Goal: Transaction & Acquisition: Purchase product/service

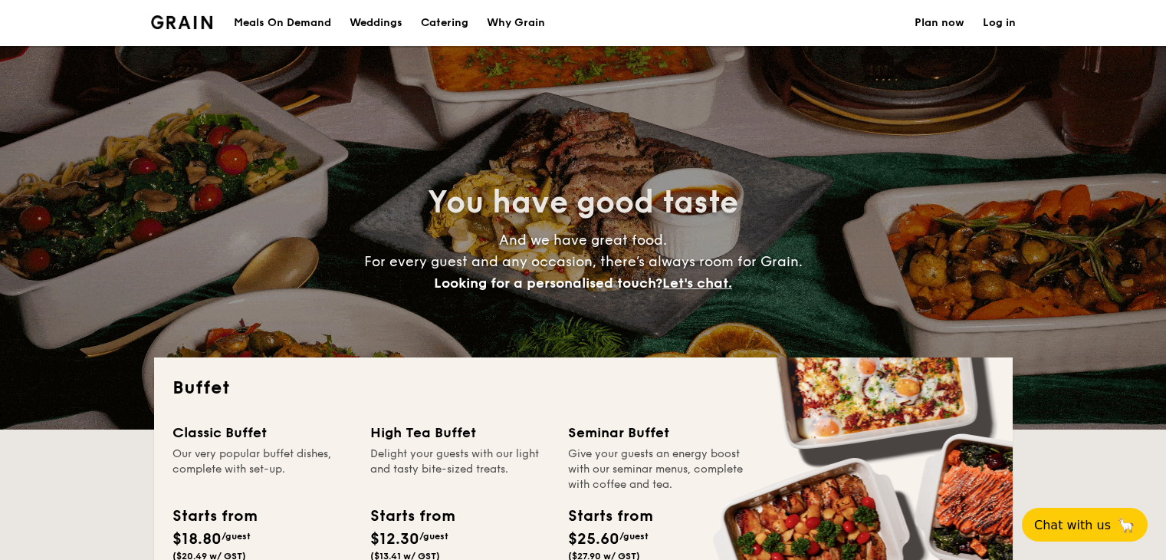
select select
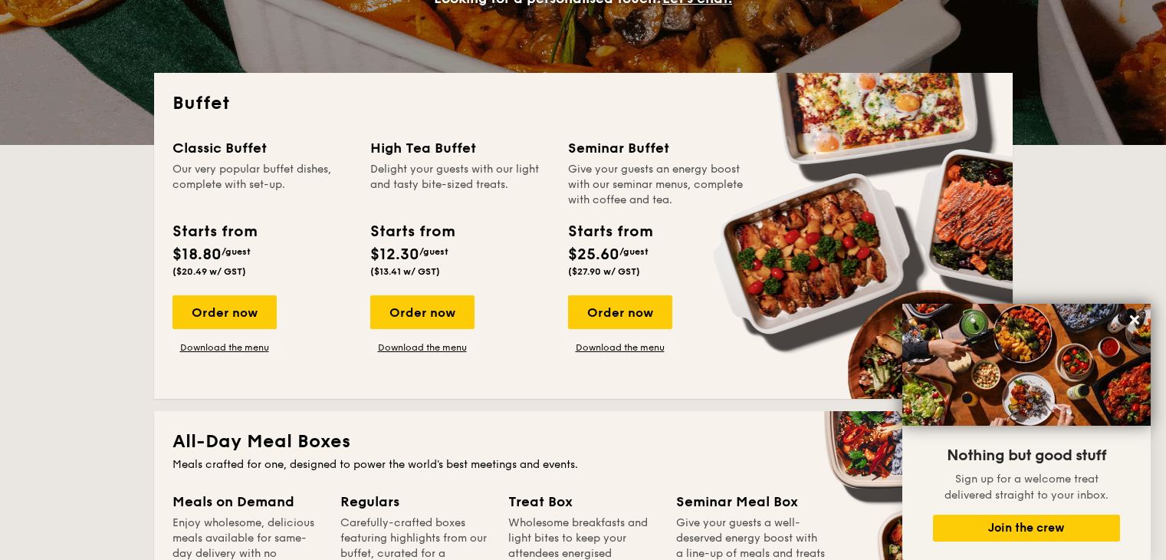
scroll to position [284, 0]
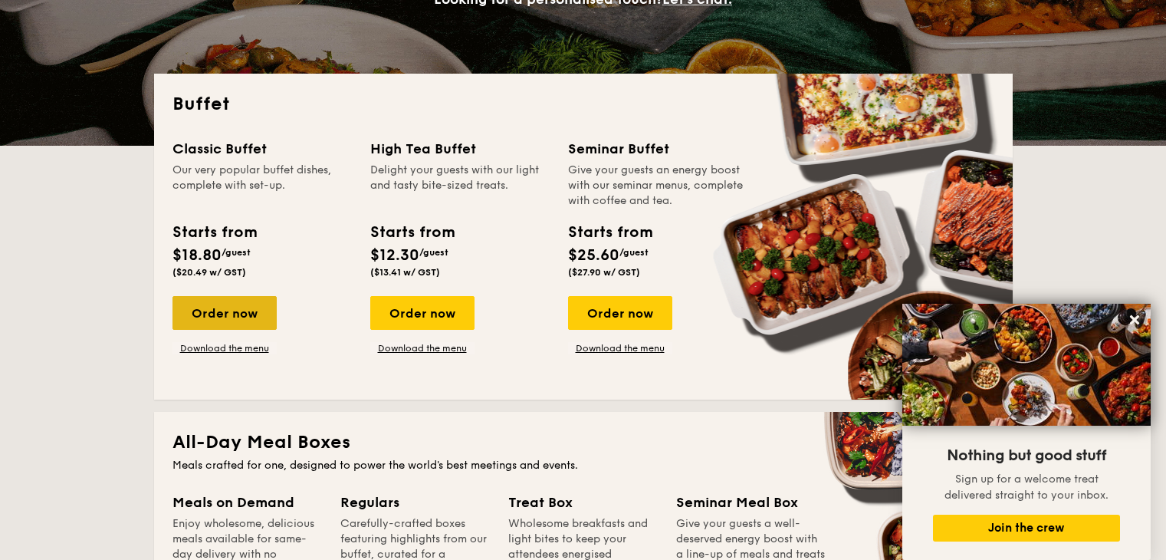
click at [609, 313] on div "Order now" at bounding box center [620, 313] width 104 height 34
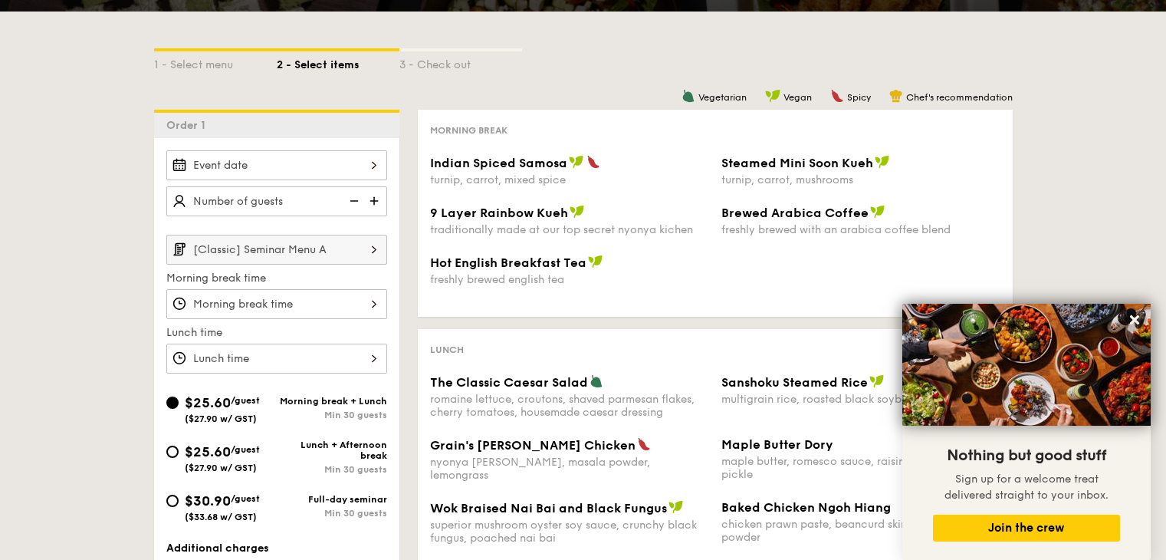
scroll to position [284, 0]
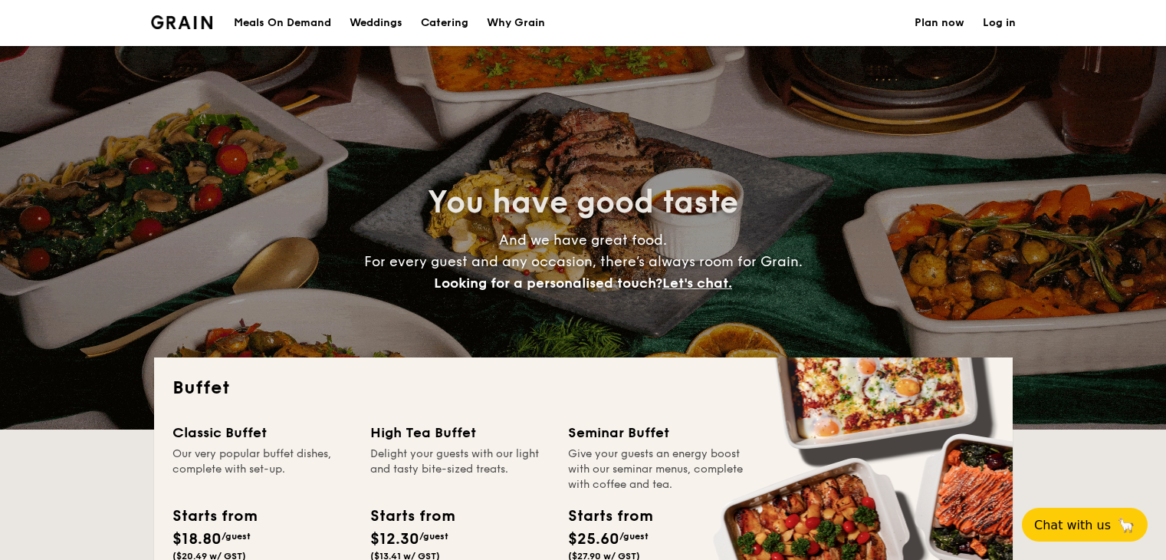
select select
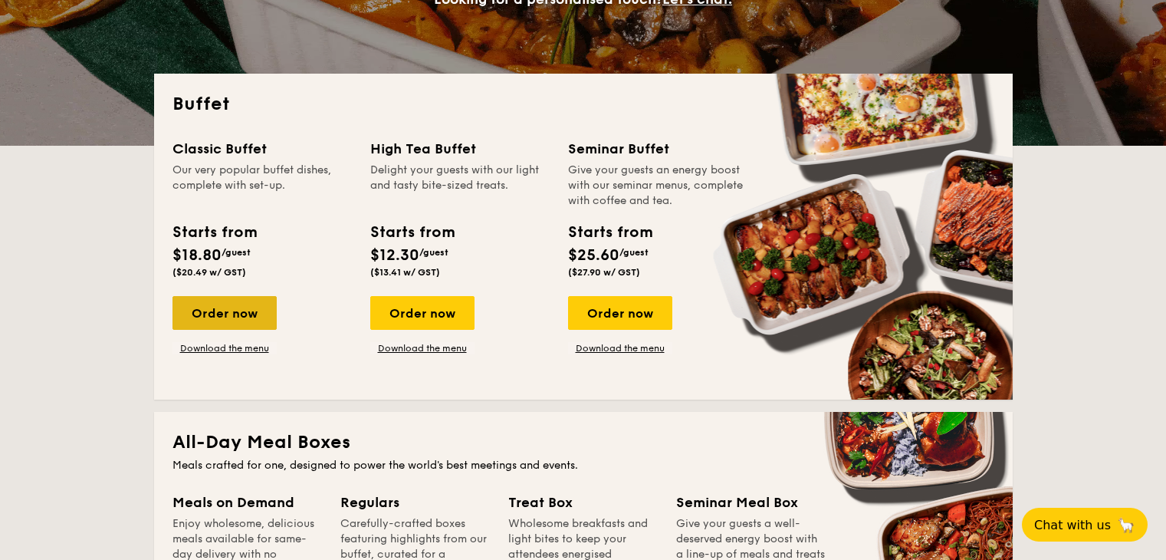
click at [236, 270] on span "($20.49 w/ GST)" at bounding box center [210, 272] width 74 height 11
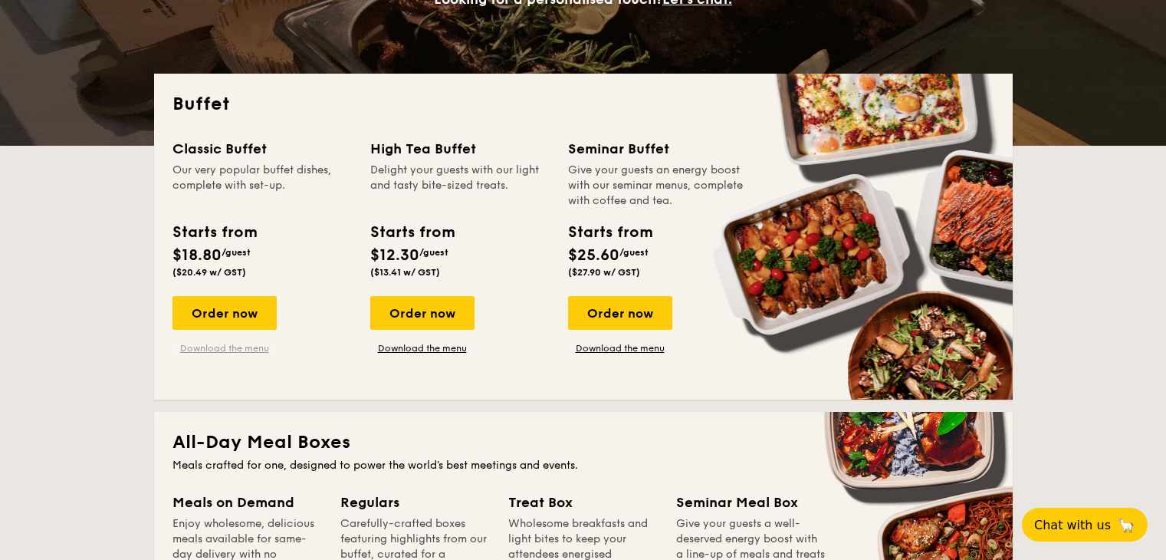
click at [232, 350] on link "Download the menu" at bounding box center [225, 348] width 104 height 12
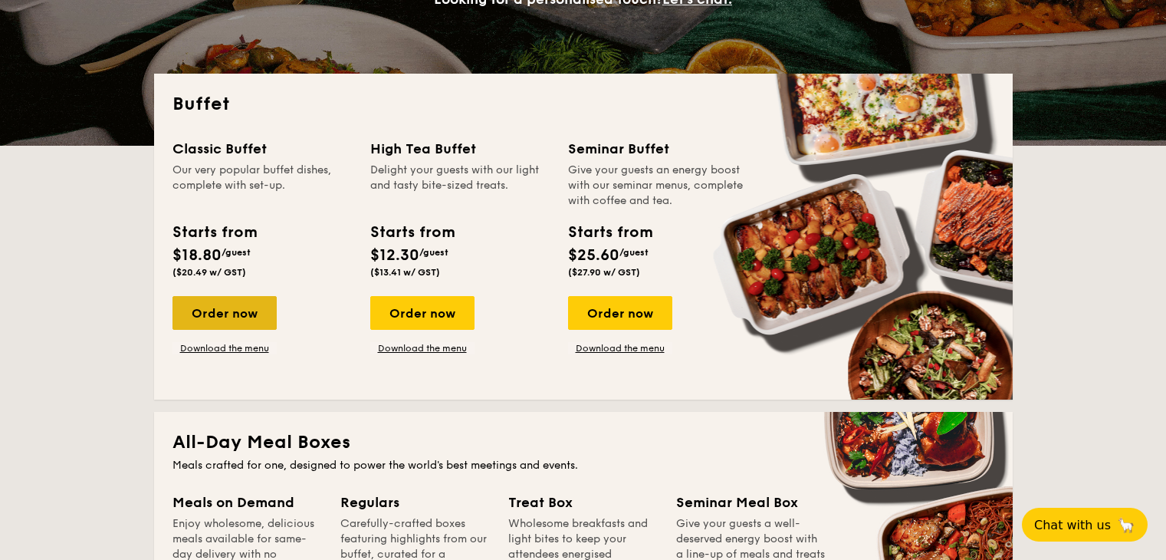
click at [212, 306] on div "Order now" at bounding box center [225, 313] width 104 height 34
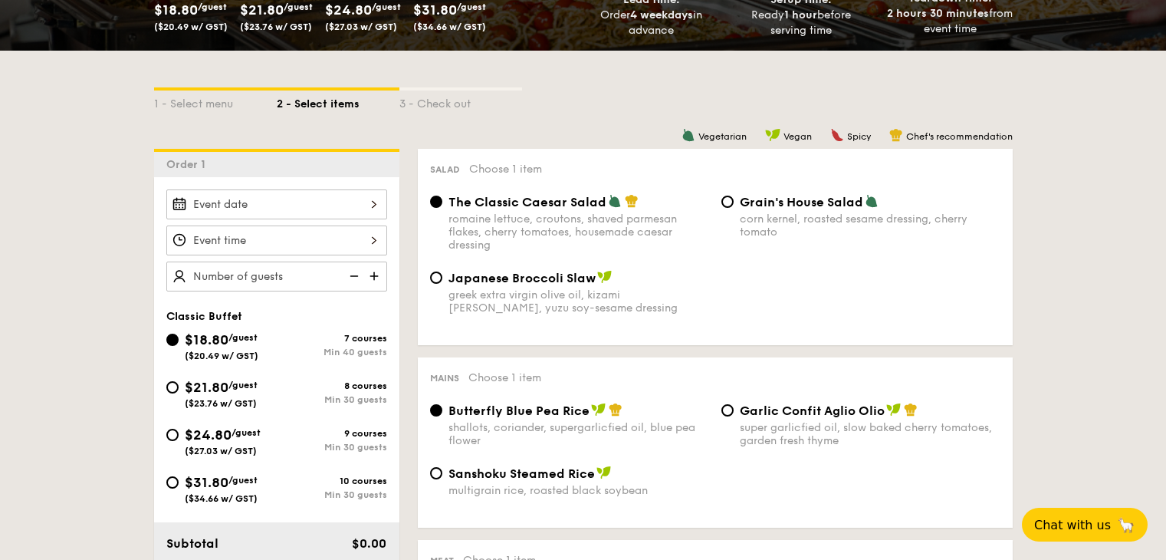
scroll to position [403, 0]
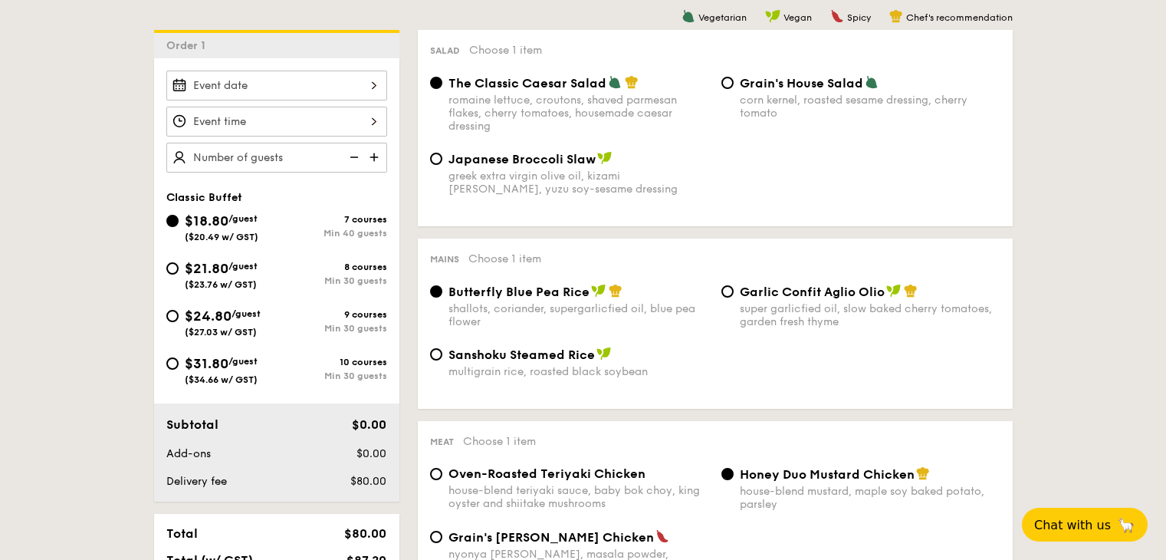
click at [313, 89] on input "Smoked Mesquite Whole Chicken brined in our in-house blend of herbs and spices,…" at bounding box center [276, 86] width 221 height 30
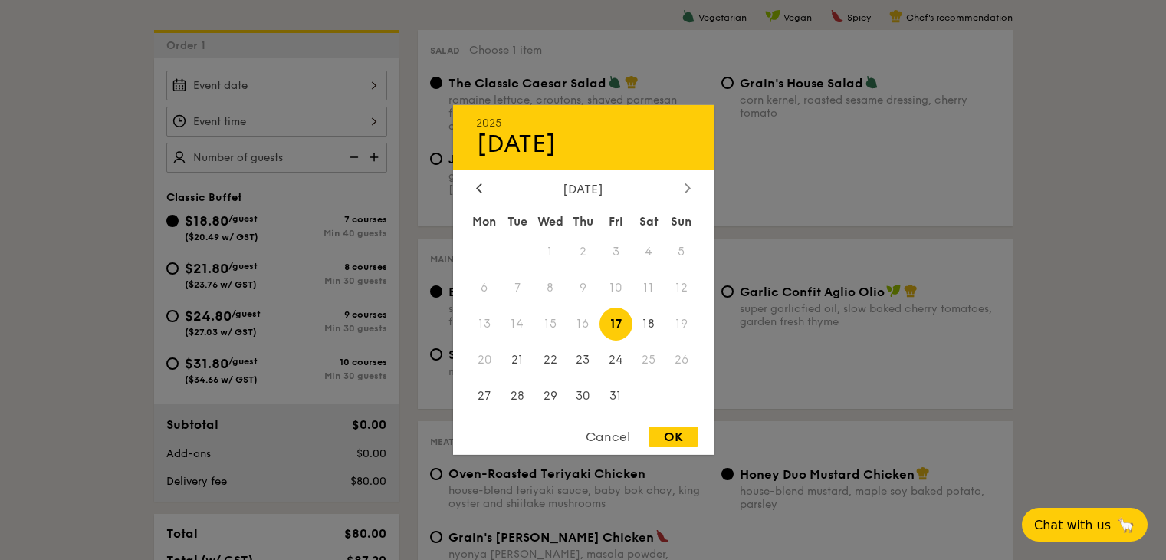
click at [691, 192] on div at bounding box center [688, 189] width 14 height 15
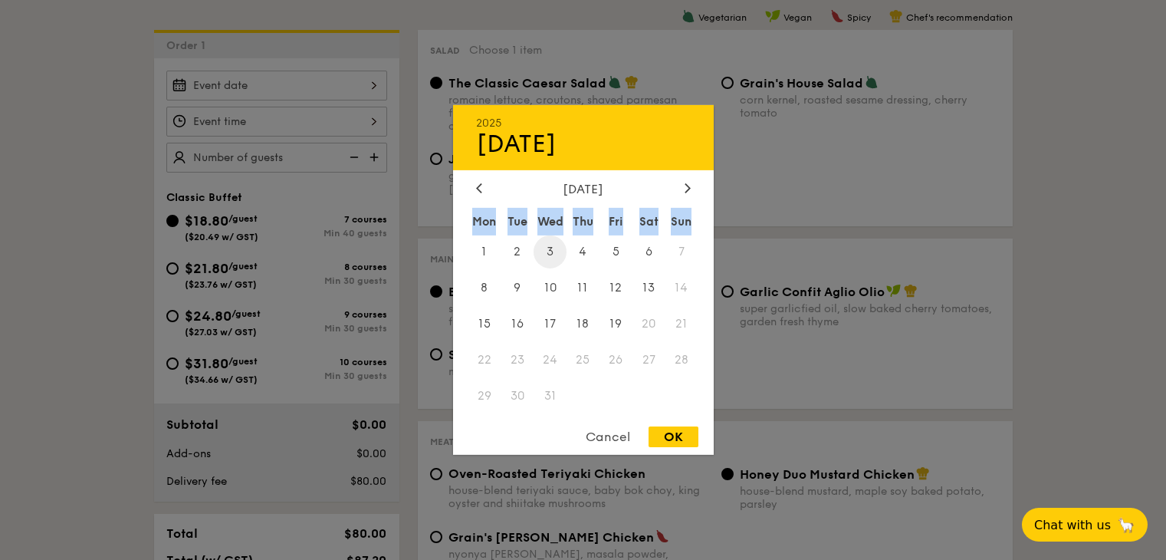
click at [549, 252] on span "3" at bounding box center [550, 251] width 33 height 33
click at [684, 440] on div "OK" at bounding box center [674, 436] width 50 height 21
type input "[DATE]"
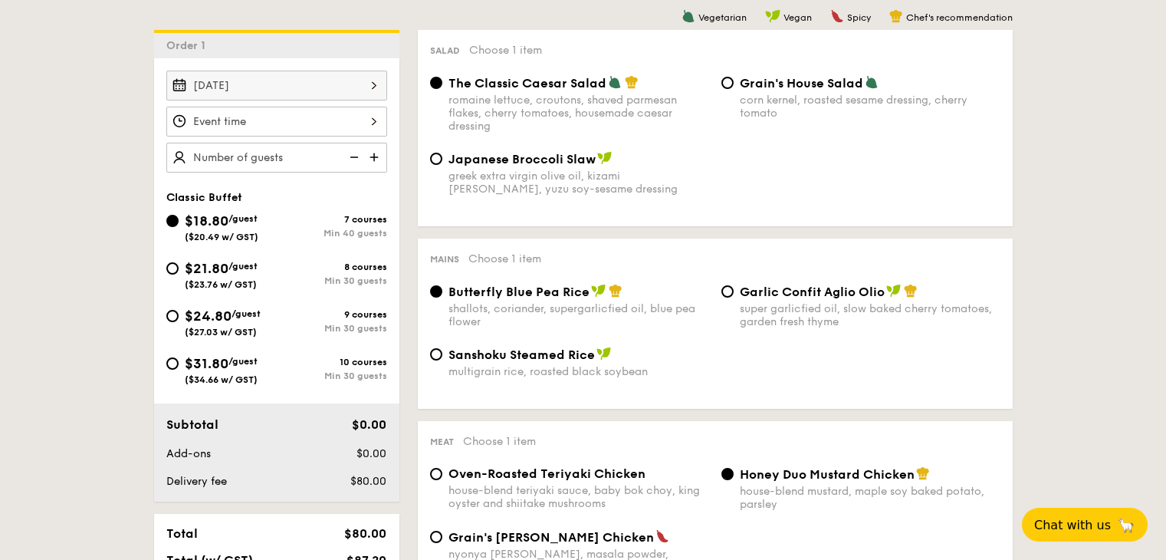
click at [313, 107] on input "Smoked Mesquite Whole Chicken brined in our in-house blend of herbs and spices,…" at bounding box center [276, 122] width 221 height 30
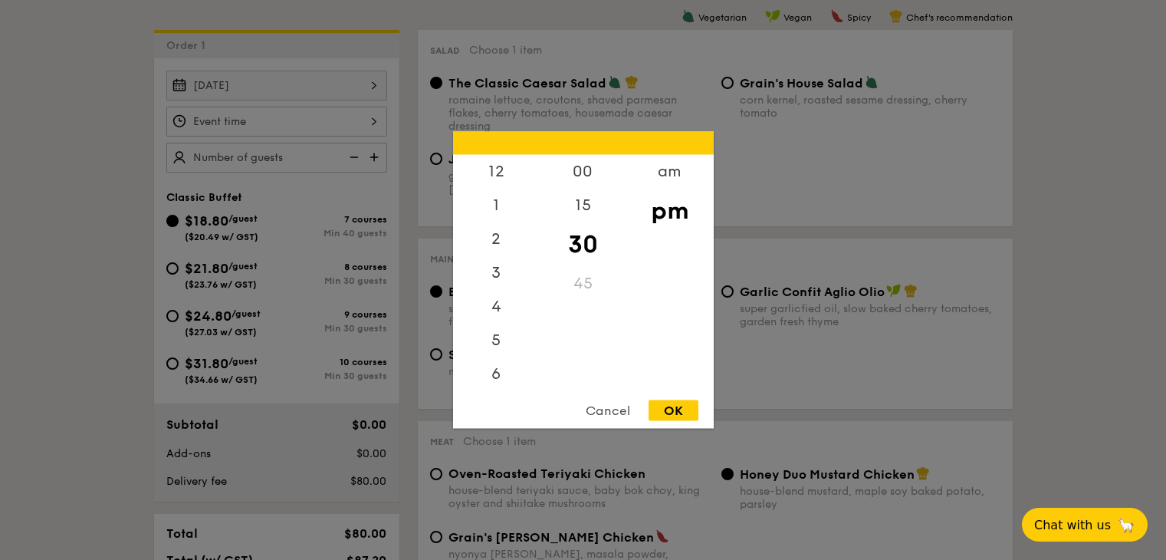
scroll to position [67, 0]
click at [498, 277] on div "5" at bounding box center [496, 278] width 87 height 44
click at [584, 281] on div "45" at bounding box center [583, 289] width 87 height 44
click at [673, 410] on div "OK" at bounding box center [674, 410] width 50 height 21
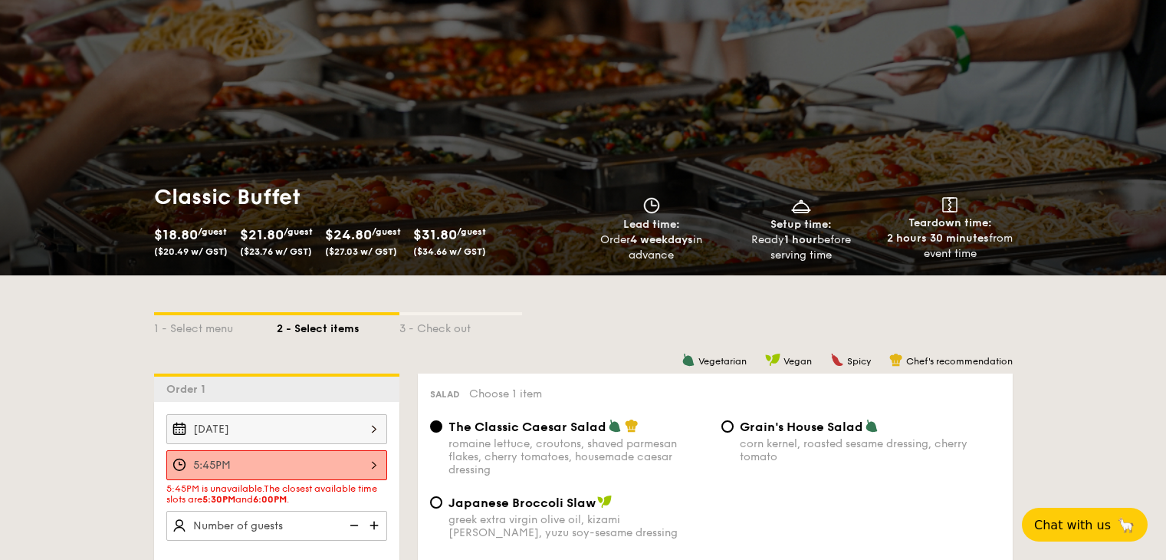
scroll to position [60, 0]
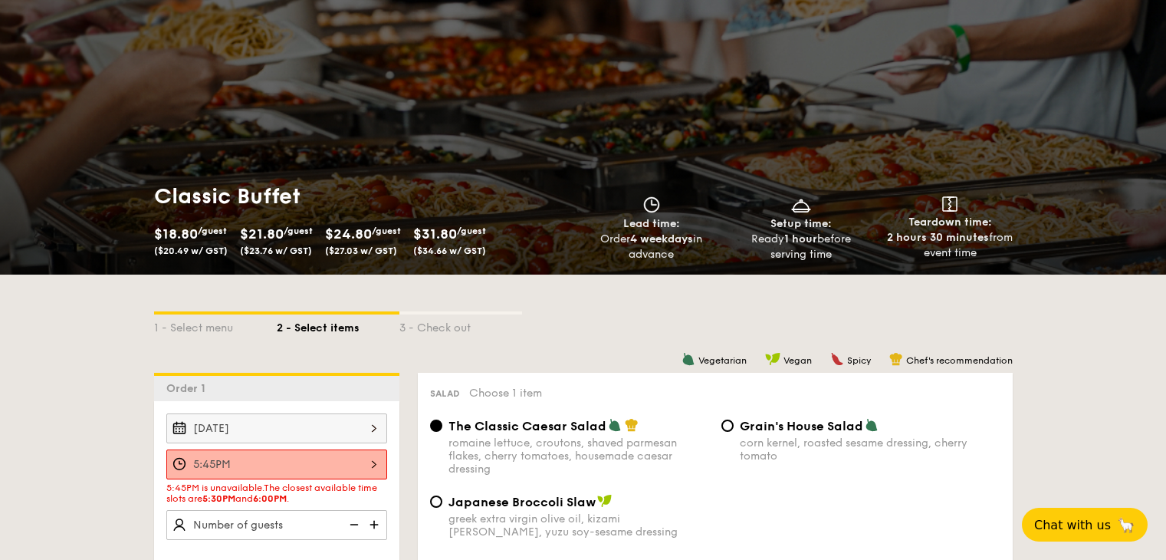
click at [341, 468] on input "5:45PM" at bounding box center [276, 464] width 221 height 30
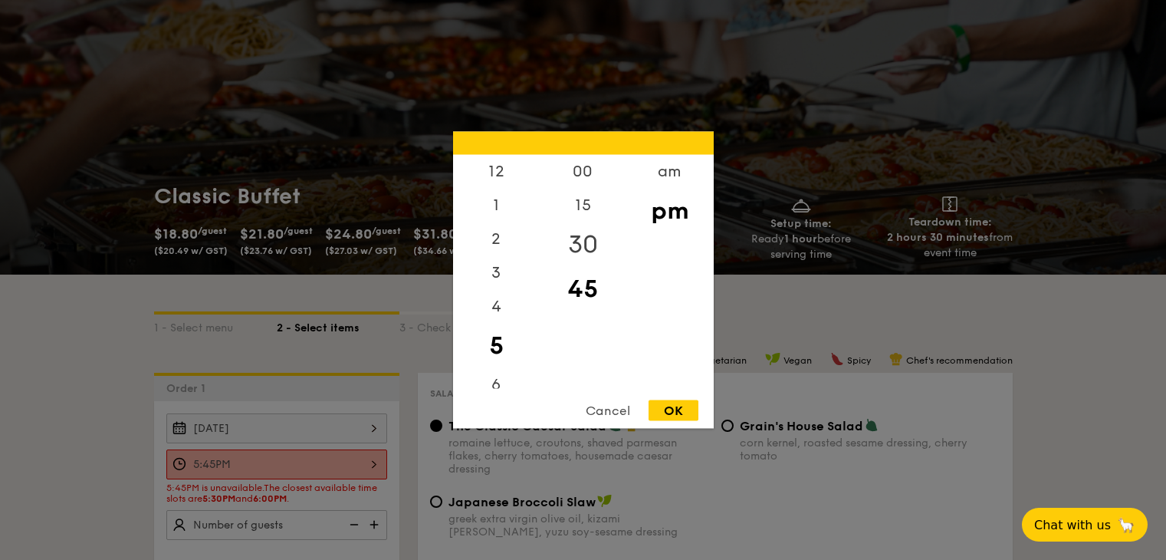
click at [592, 239] on div "30" at bounding box center [583, 244] width 87 height 44
click at [667, 411] on div "OK" at bounding box center [674, 410] width 50 height 21
type input "5:30PM"
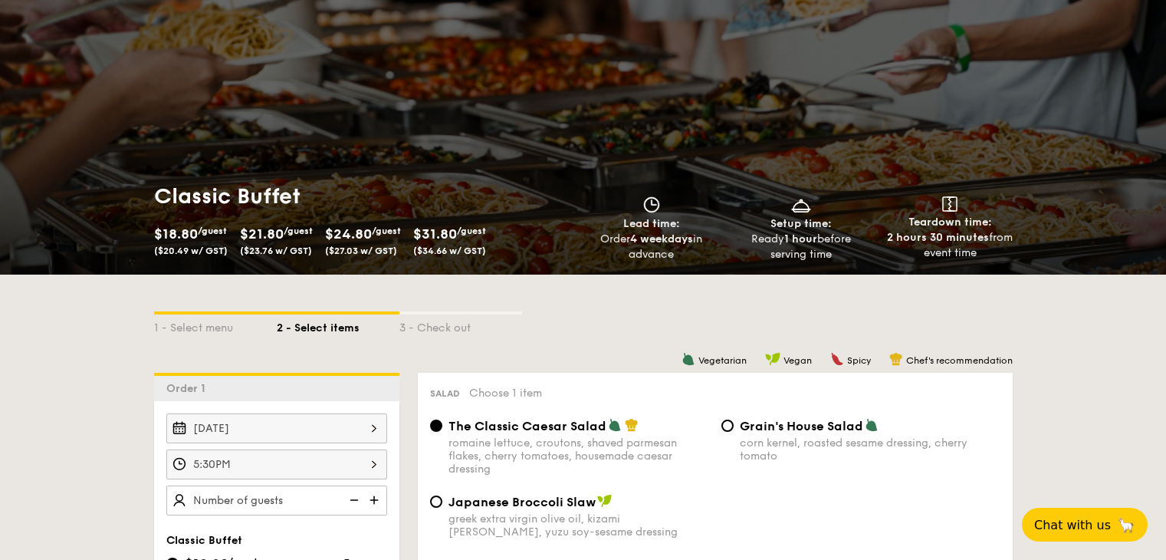
click at [328, 502] on input "text" at bounding box center [276, 500] width 221 height 30
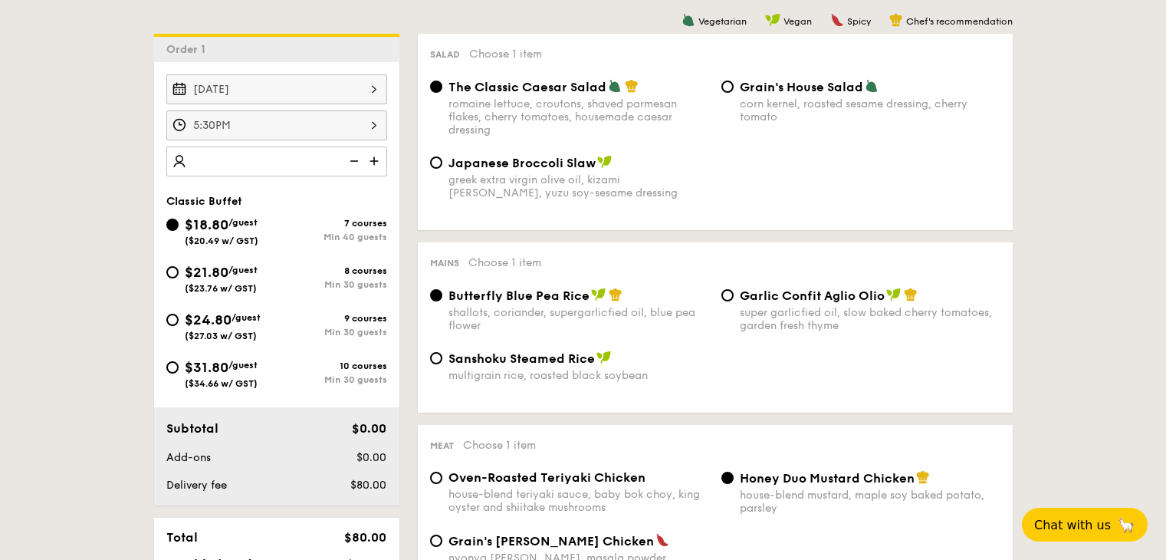
scroll to position [400, 0]
click at [176, 271] on input "$21.80 /guest ($23.76 w/ GST) 8 courses Min 30 guests" at bounding box center [172, 271] width 12 height 12
radio input "true"
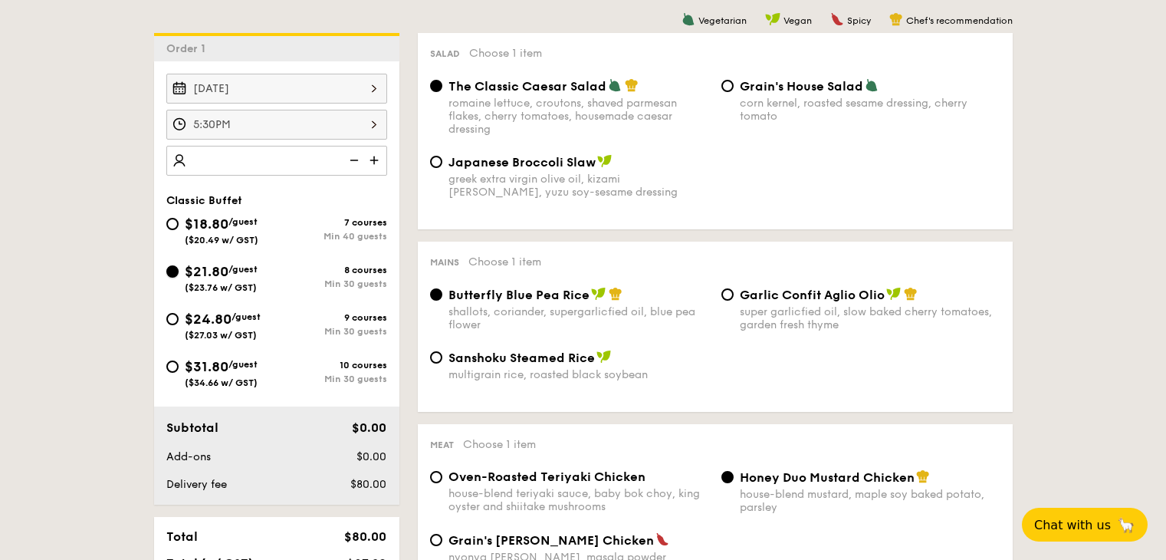
radio input "true"
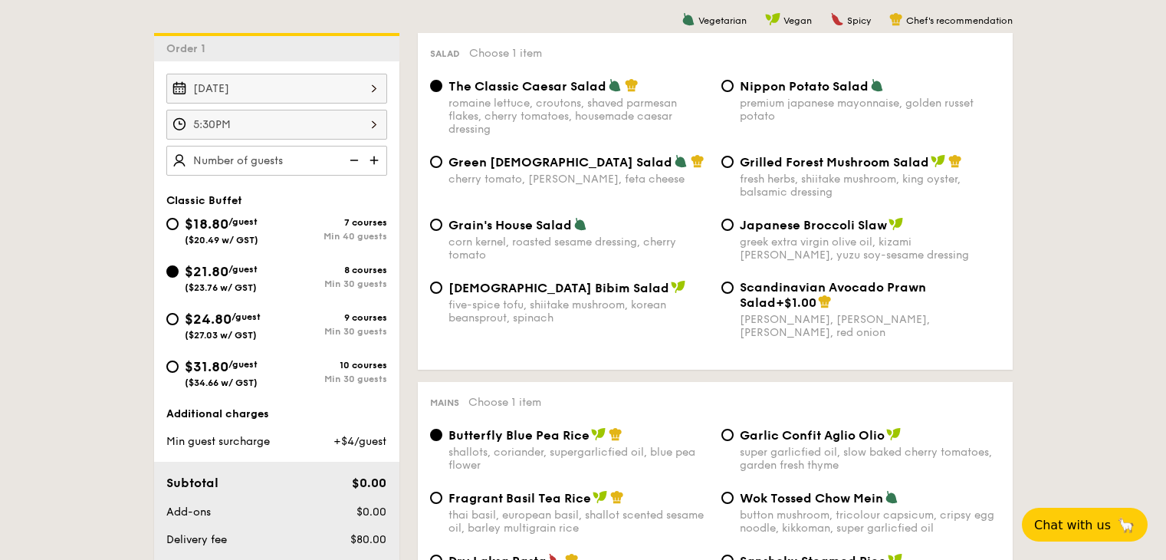
click at [174, 311] on div "$24.80 /guest ($27.03 w/ GST)" at bounding box center [221, 324] width 110 height 32
click at [174, 313] on input "$24.80 /guest ($27.03 w/ GST) 9 courses Min 30 guests" at bounding box center [172, 319] width 12 height 12
radio input "true"
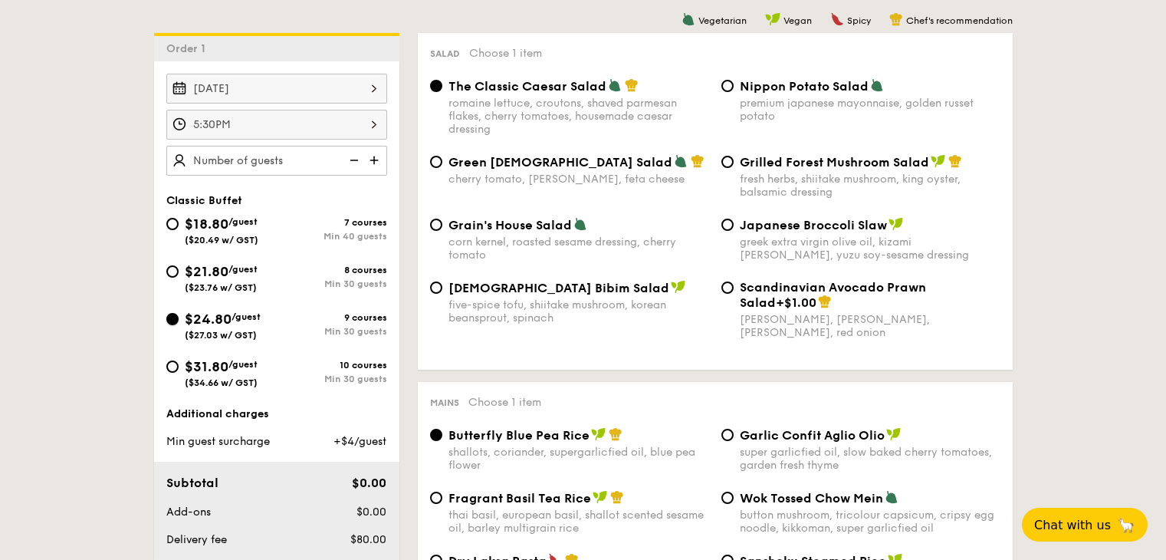
radio input "true"
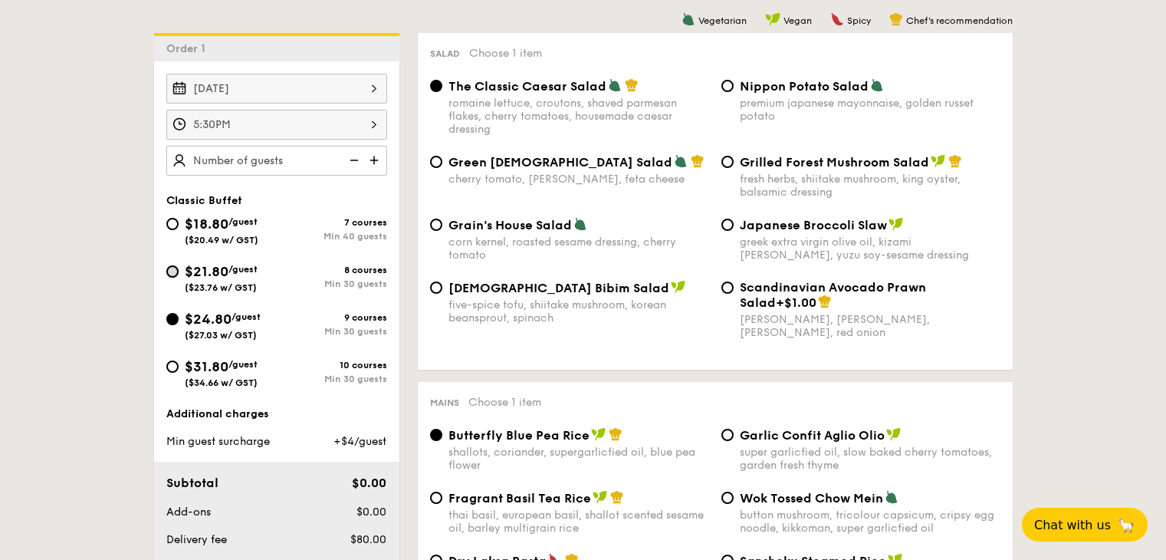
click at [169, 271] on input "$21.80 /guest ($23.76 w/ GST) 8 courses Min 30 guests" at bounding box center [172, 271] width 12 height 12
radio input "true"
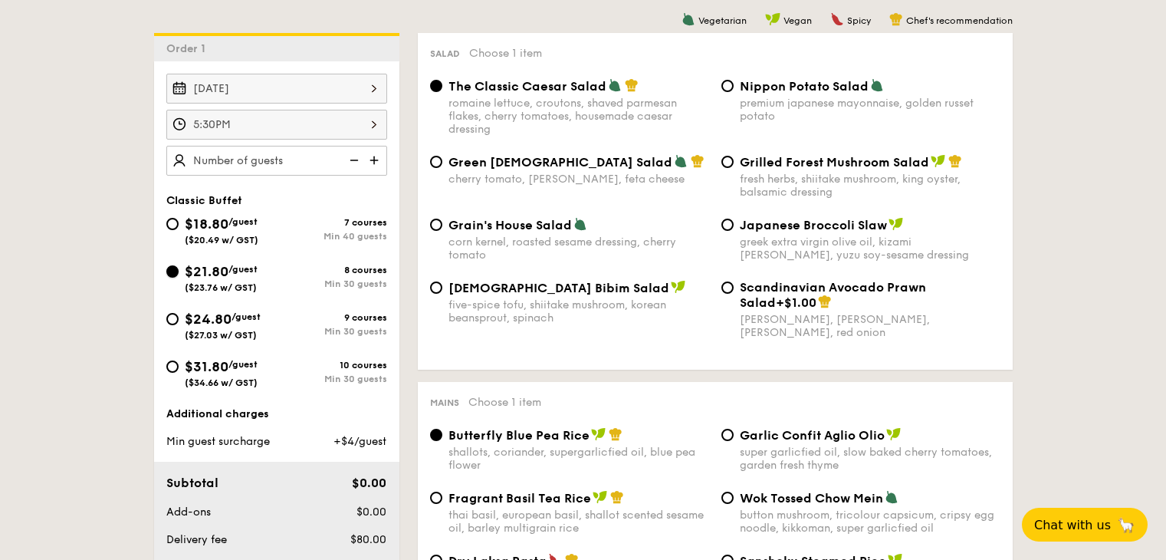
radio input "true"
click at [438, 158] on input "Green Goddess Salad cherry tomato, [PERSON_NAME], feta cheese" at bounding box center [436, 162] width 12 height 12
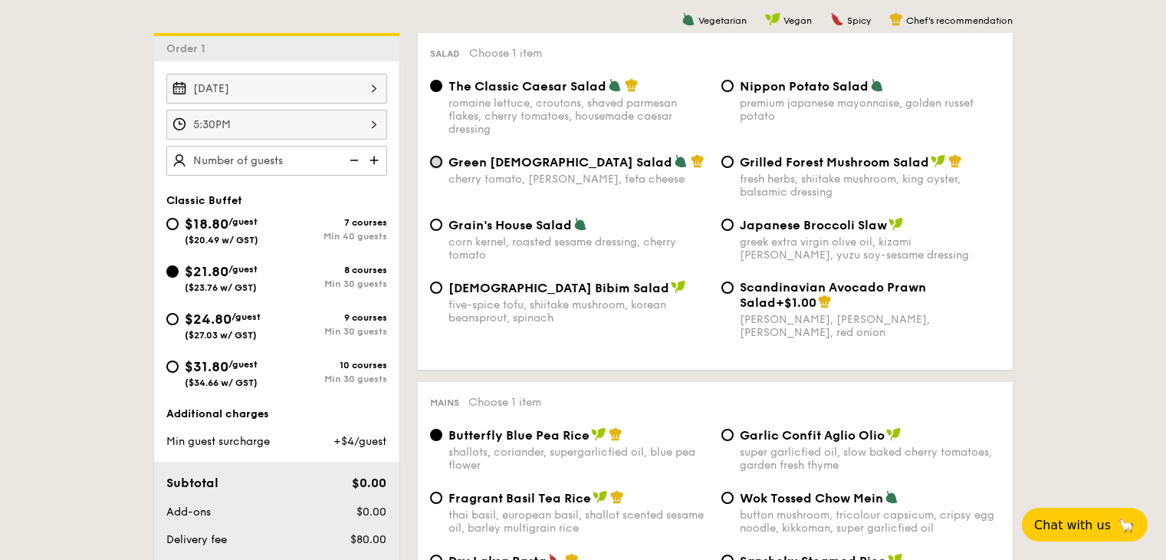
radio input "true"
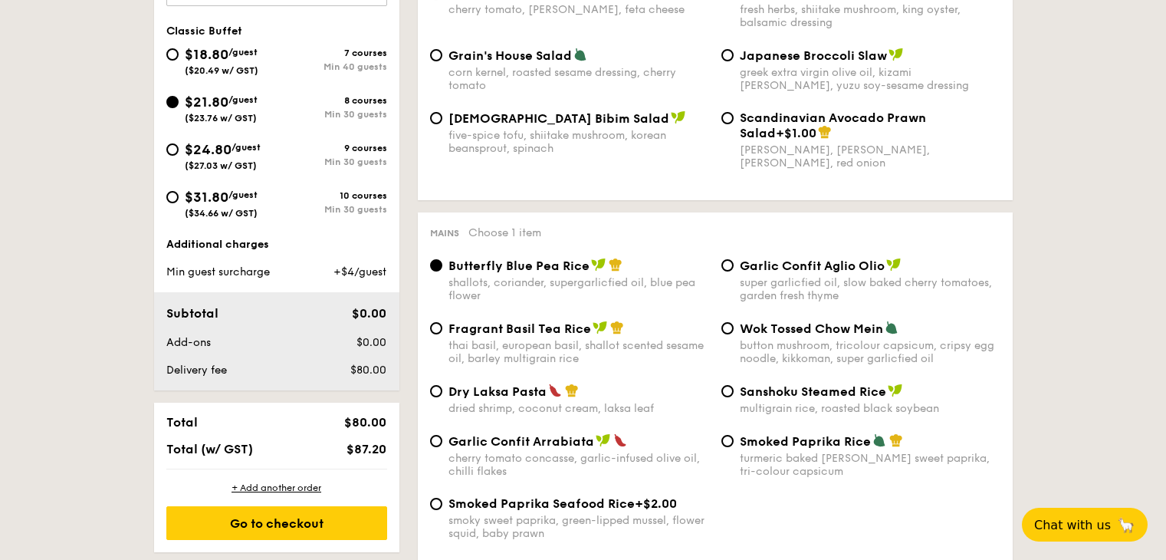
scroll to position [571, 0]
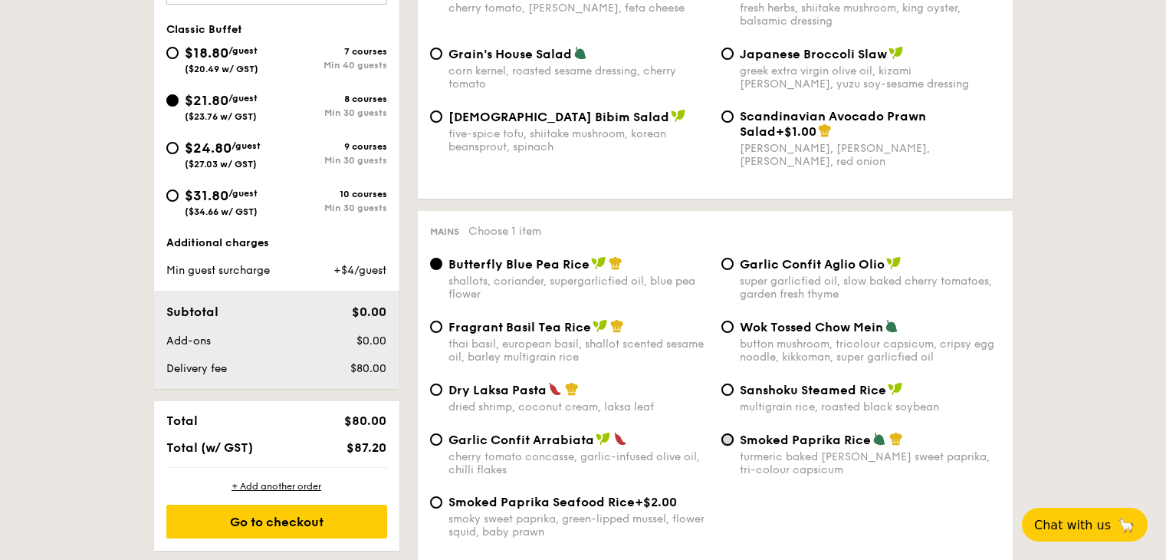
click at [730, 434] on input "Smoked Paprika Rice turmeric baked [PERSON_NAME] sweet paprika, tri-colour caps…" at bounding box center [728, 439] width 12 height 12
radio input "true"
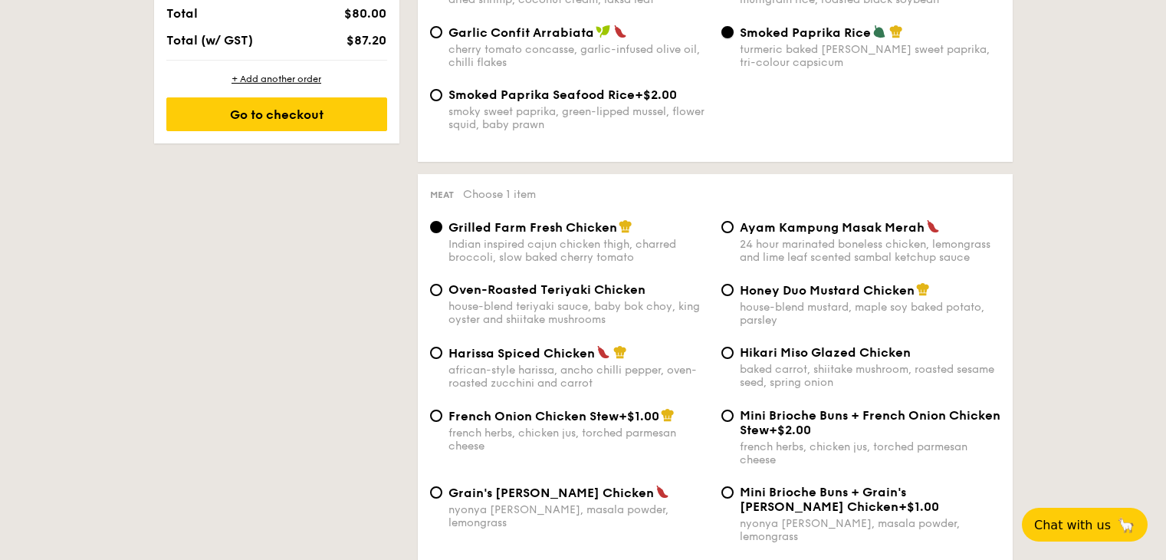
scroll to position [981, 0]
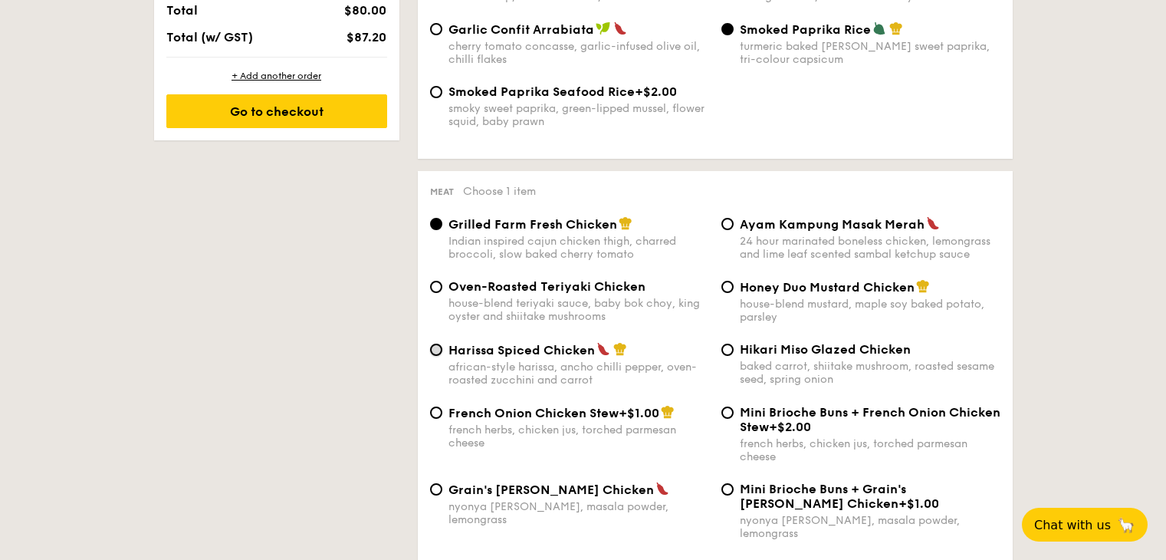
click at [433, 351] on input "Harissa Spiced Chicken african-style harissa, ancho chilli pepper, oven-roasted…" at bounding box center [436, 350] width 12 height 12
radio input "true"
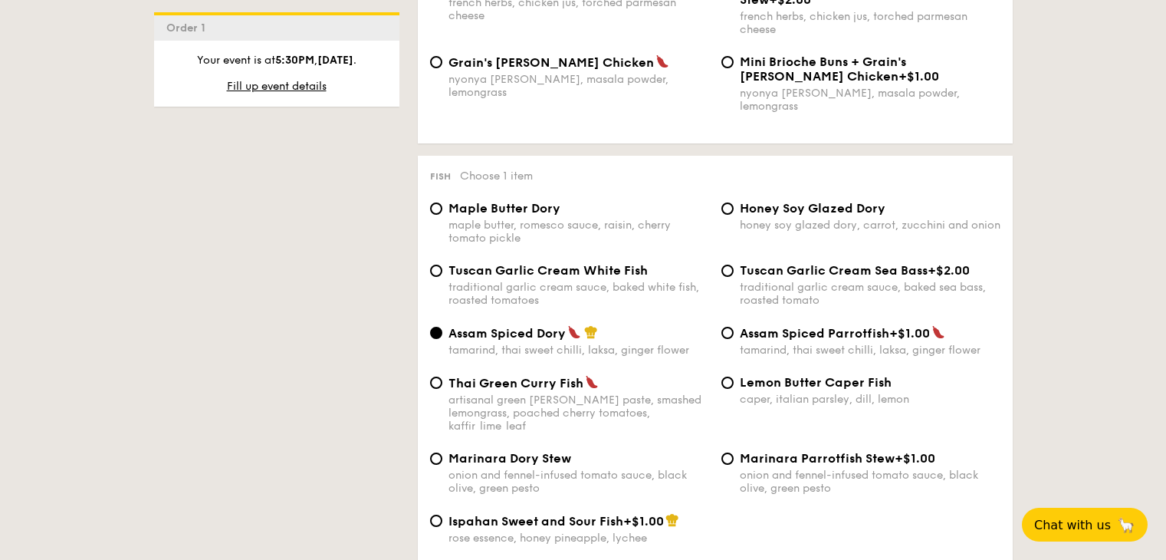
scroll to position [1410, 0]
click at [433, 512] on div "Ispahan Sweet and Sour Fish +$1.00 rose essence, honey pineapple, lychee" at bounding box center [569, 527] width 291 height 31
click at [442, 264] on div "Tuscan Garlic Cream White Fish traditional garlic cream sauce, baked white fish…" at bounding box center [569, 284] width 291 height 44
click at [435, 263] on input "Tuscan Garlic Cream White Fish traditional garlic cream sauce, baked white fish…" at bounding box center [436, 269] width 12 height 12
radio input "true"
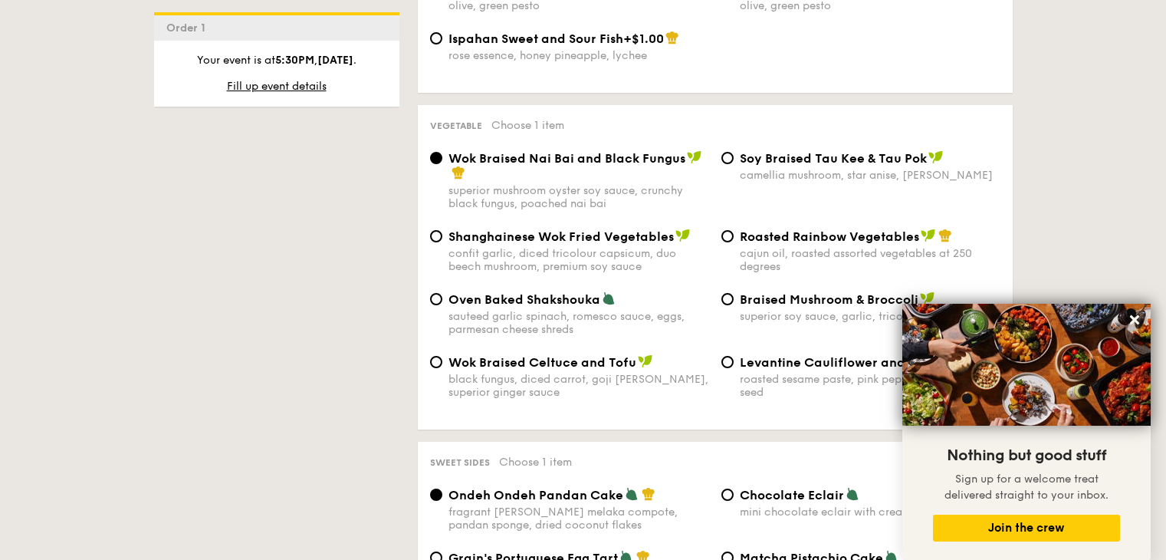
scroll to position [1893, 0]
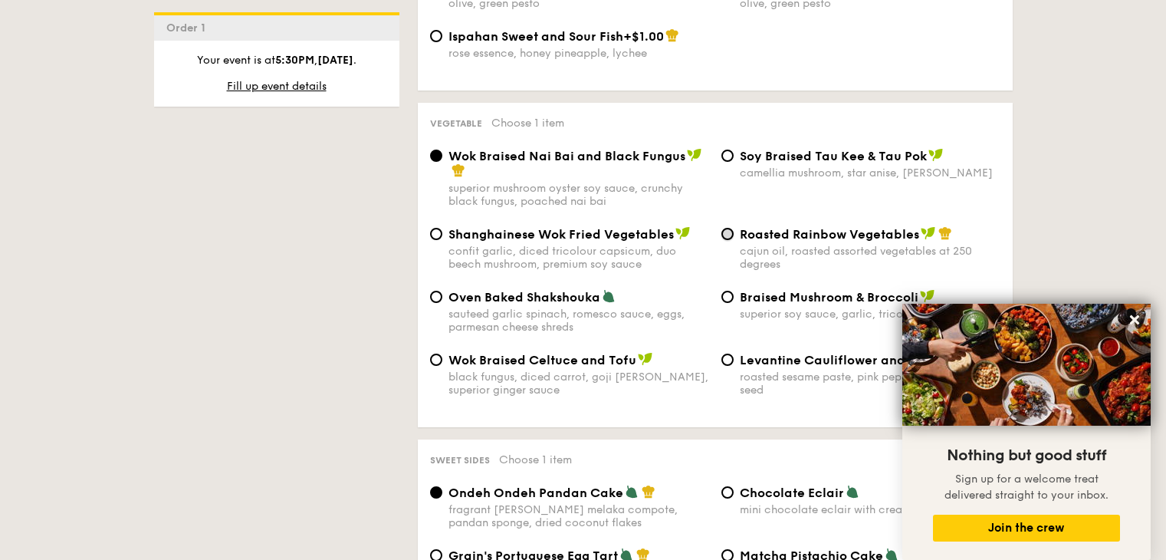
click at [730, 228] on input "Roasted Rainbow Vegetables cajun oil, roasted assorted vegetables at 250 degrees" at bounding box center [728, 234] width 12 height 12
radio input "true"
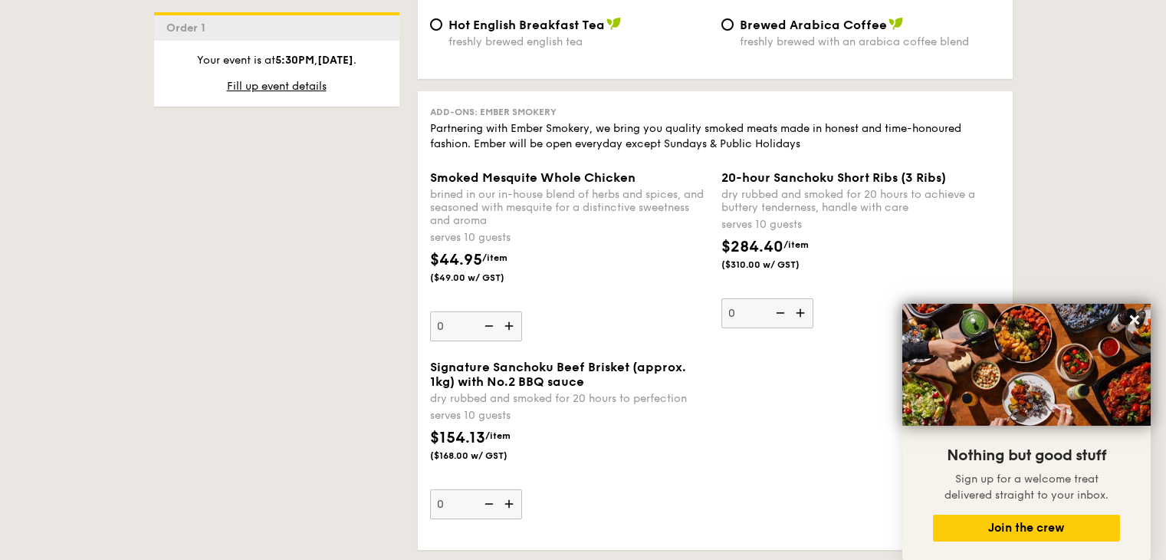
scroll to position [3236, 0]
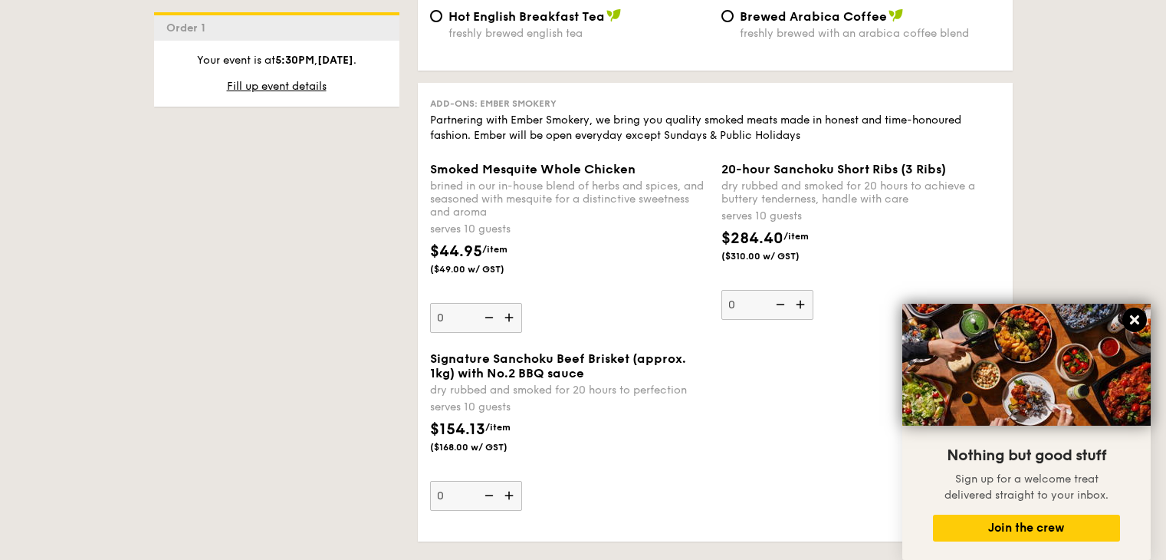
click at [1137, 314] on icon at bounding box center [1135, 320] width 14 height 14
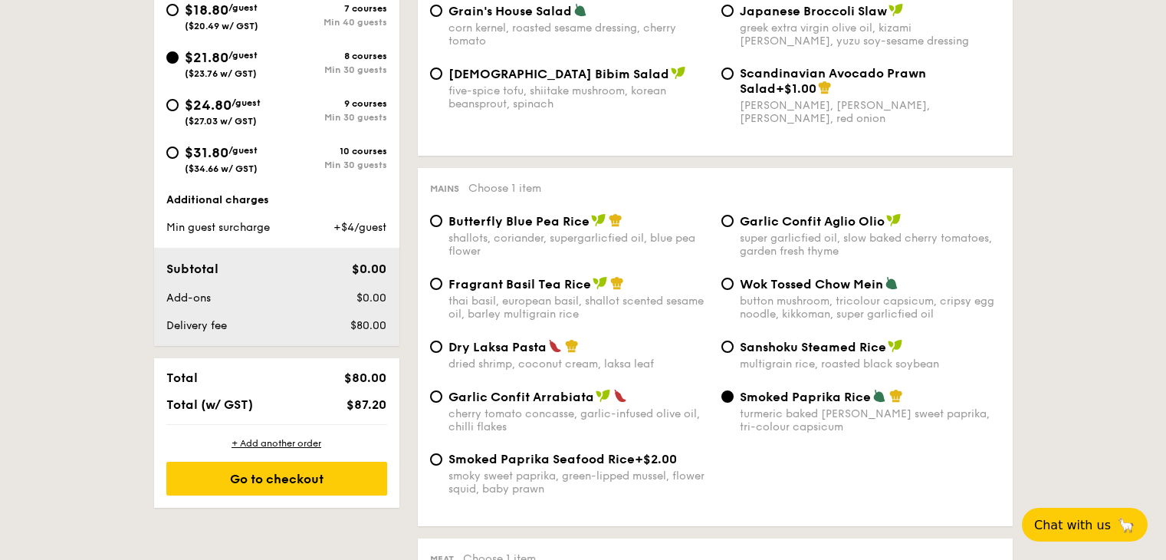
scroll to position [616, 0]
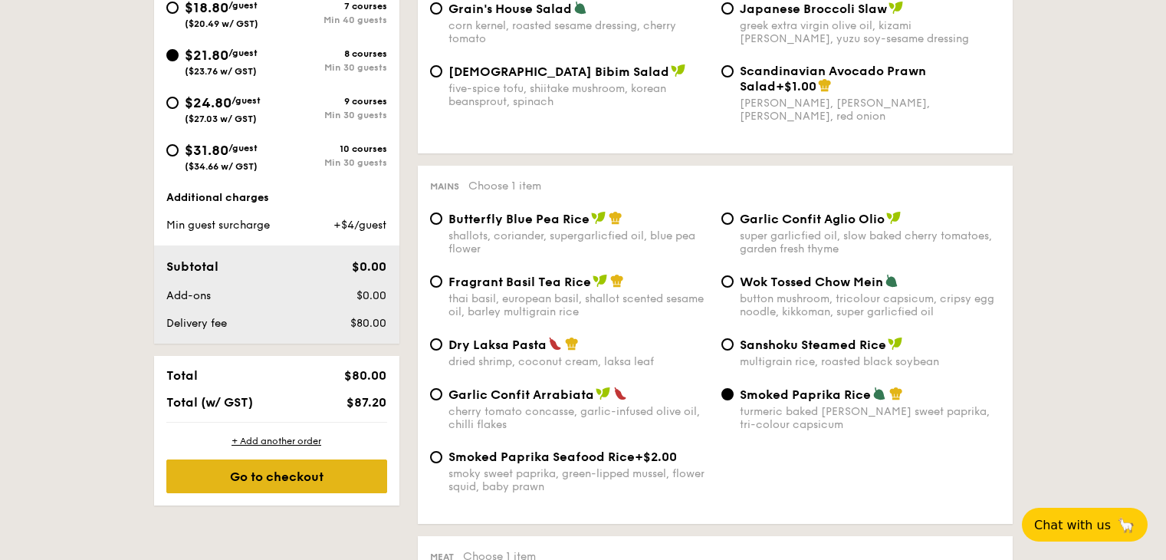
click at [338, 473] on div "Go to checkout" at bounding box center [276, 476] width 221 height 34
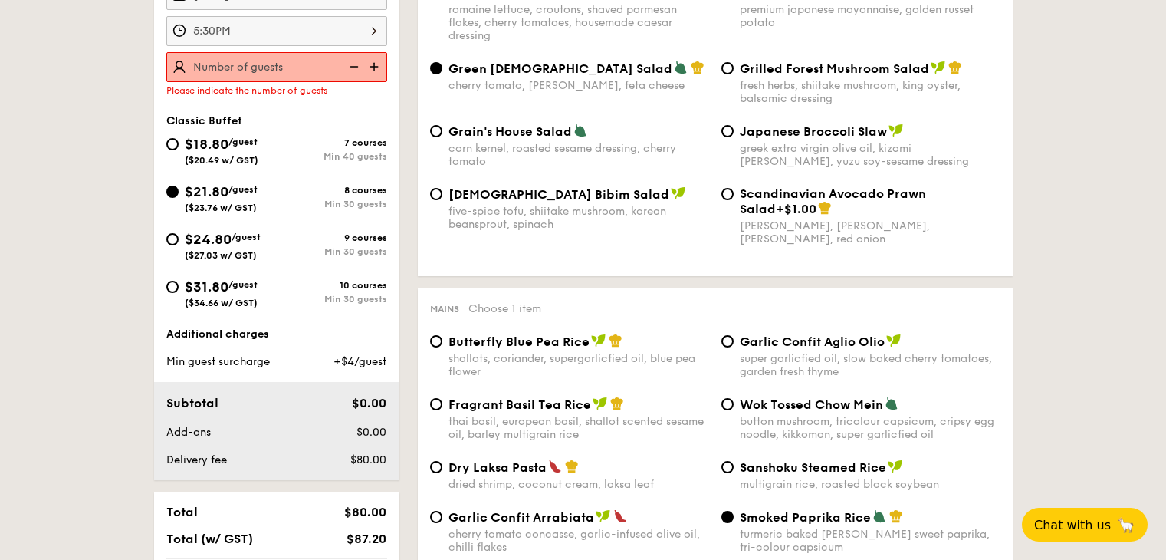
scroll to position [410, 0]
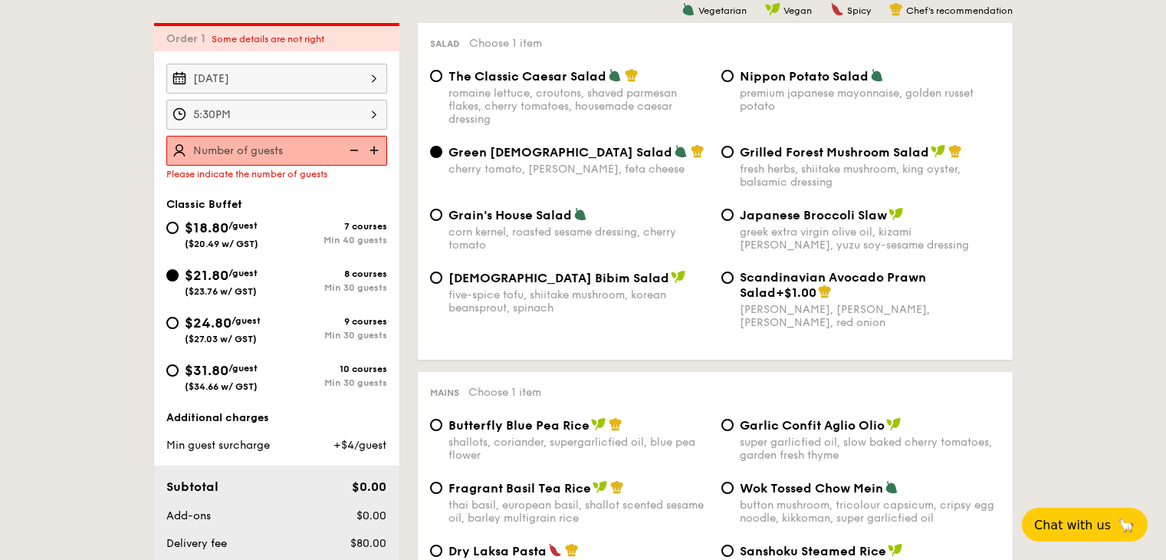
click at [316, 156] on input "text" at bounding box center [276, 151] width 221 height 30
type input "65 guests"
click at [322, 478] on div "$0.00" at bounding box center [347, 487] width 94 height 18
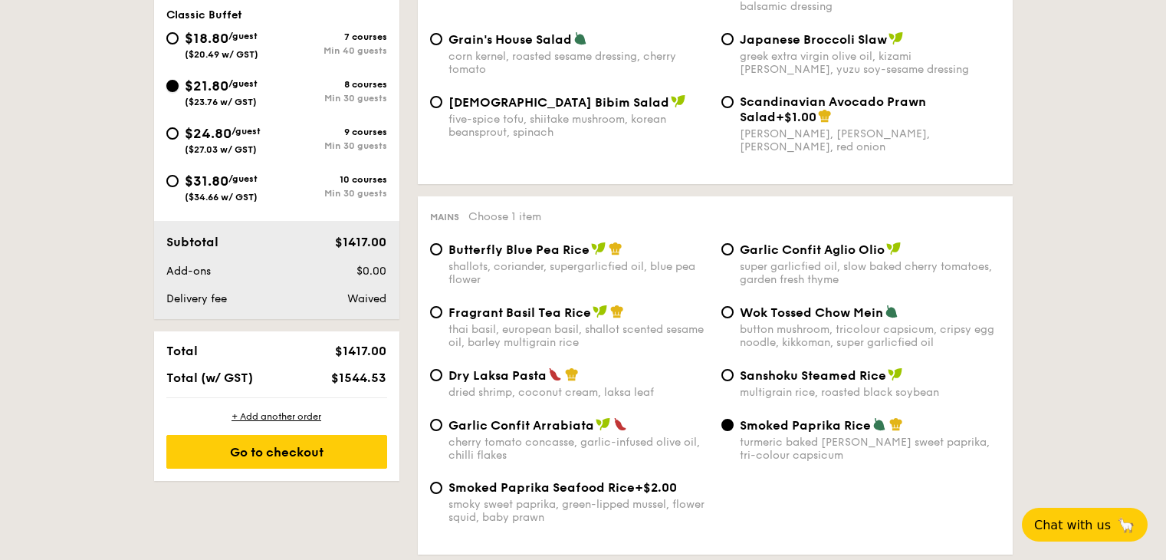
scroll to position [586, 0]
click at [175, 127] on input "$24.80 /guest ($27.03 w/ GST) 9 courses Min 30 guests" at bounding box center [172, 133] width 12 height 12
radio input "true"
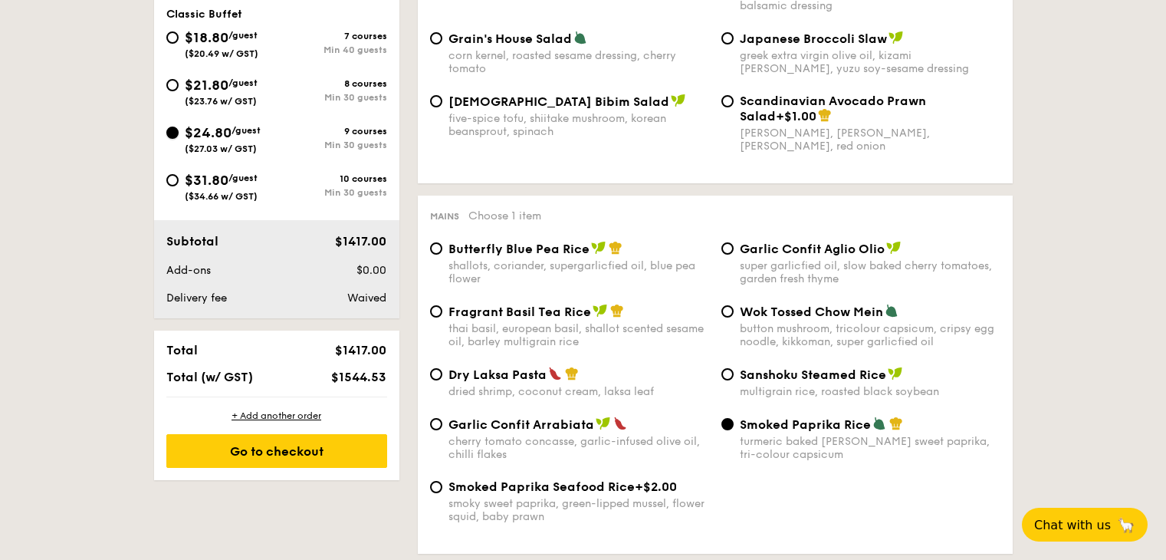
radio input "true"
radio input "false"
radio input "true"
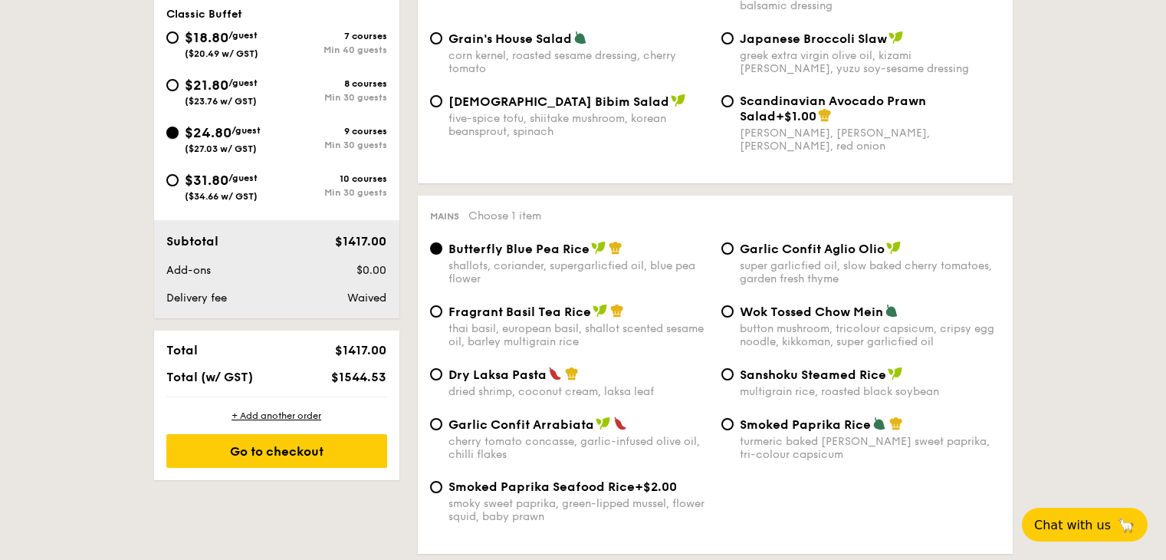
radio input "true"
click at [175, 127] on input "$24.80 /guest ($27.03 w/ GST) 9 courses Min 30 guests" at bounding box center [172, 133] width 12 height 12
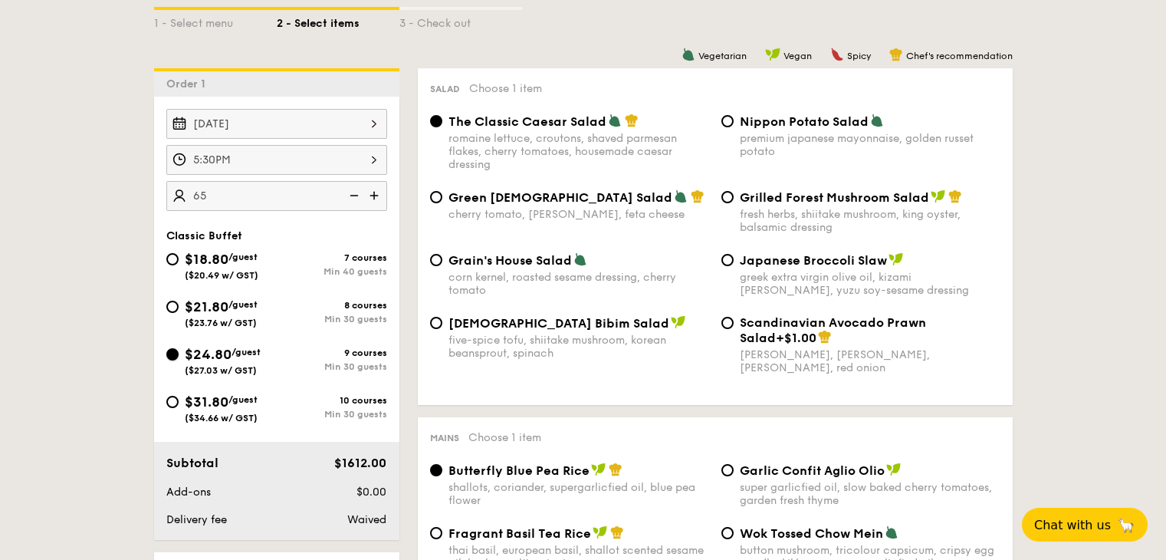
scroll to position [365, 0]
click at [440, 197] on input "Green Goddess Salad cherry tomato, [PERSON_NAME], feta cheese" at bounding box center [436, 196] width 12 height 12
radio input "true"
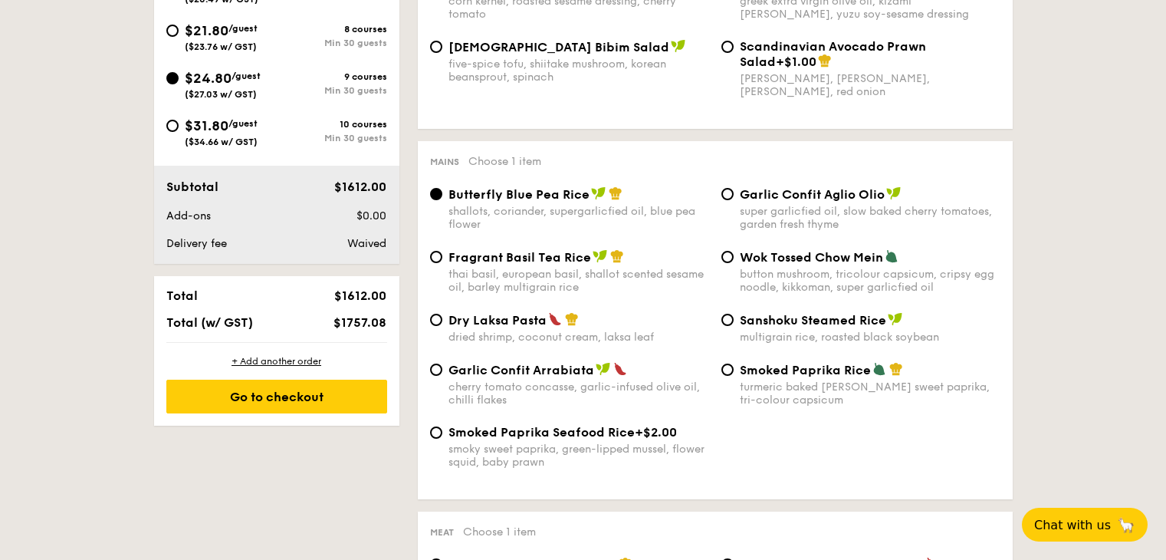
scroll to position [646, 0]
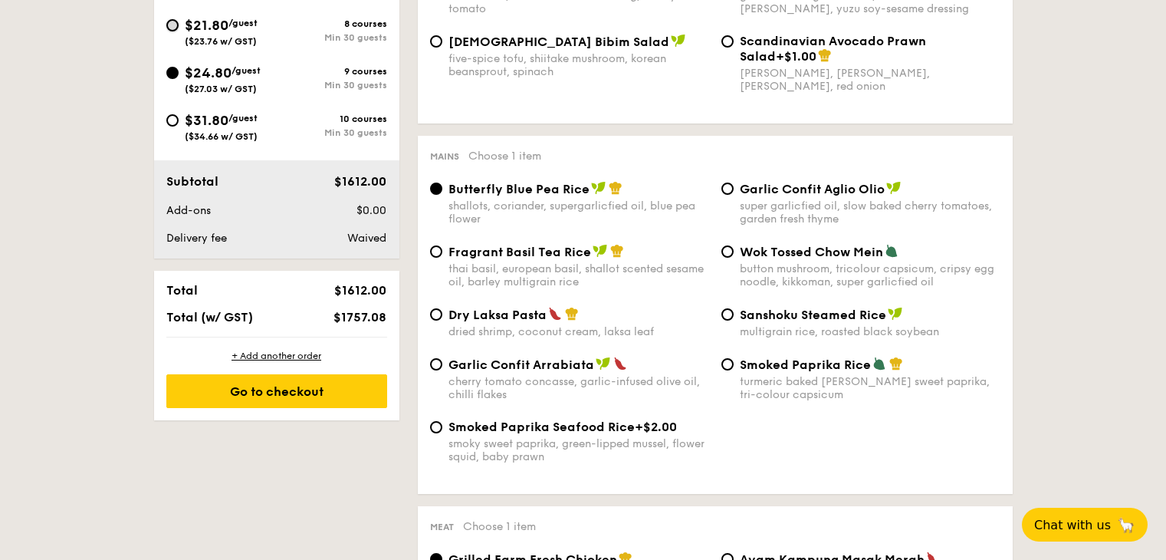
click at [177, 27] on input "$21.80 /guest ($23.76 w/ GST) 8 courses Min 30 guests" at bounding box center [172, 25] width 12 height 12
radio input "true"
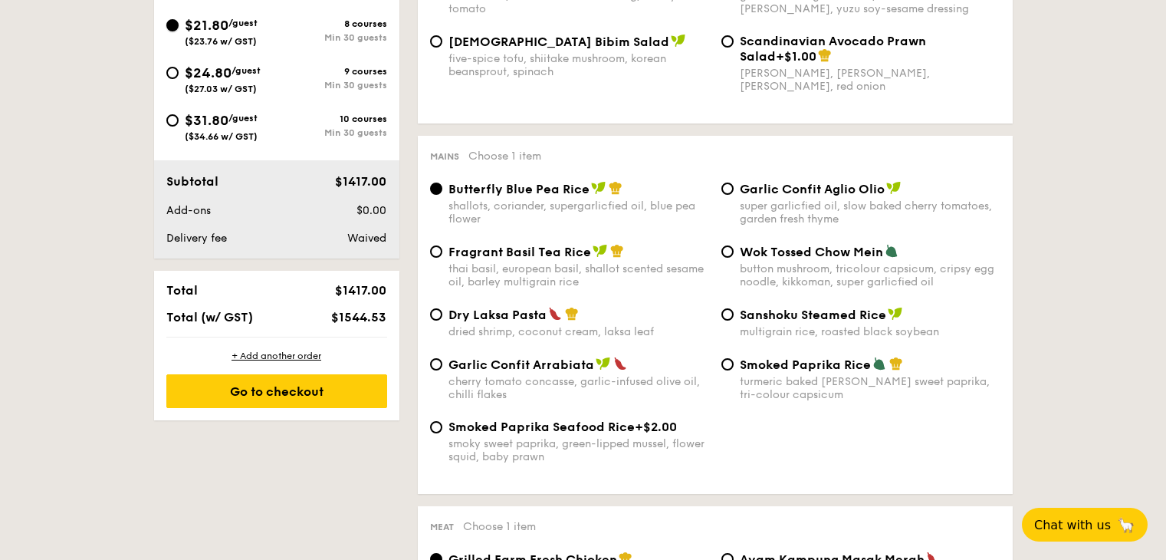
radio input "true"
click at [176, 76] on input "$24.80 /guest ($27.03 w/ GST) 9 courses Min 30 guests" at bounding box center [172, 73] width 12 height 12
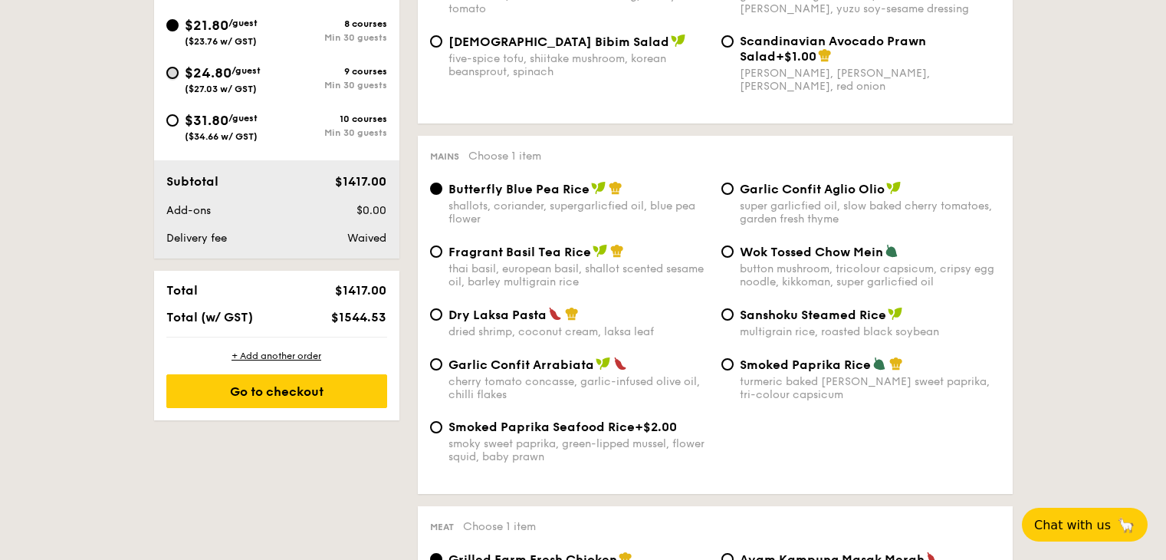
radio input "true"
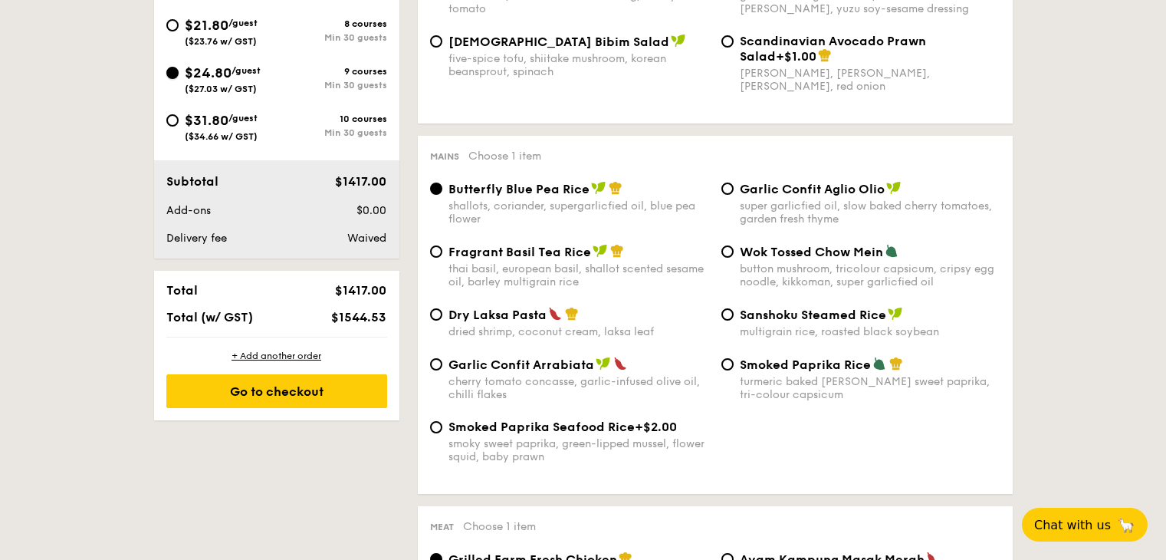
radio input "true"
click at [166, 19] on input "$21.80 /guest ($23.76 w/ GST) 8 courses Min 30 guests" at bounding box center [172, 25] width 12 height 12
radio input "true"
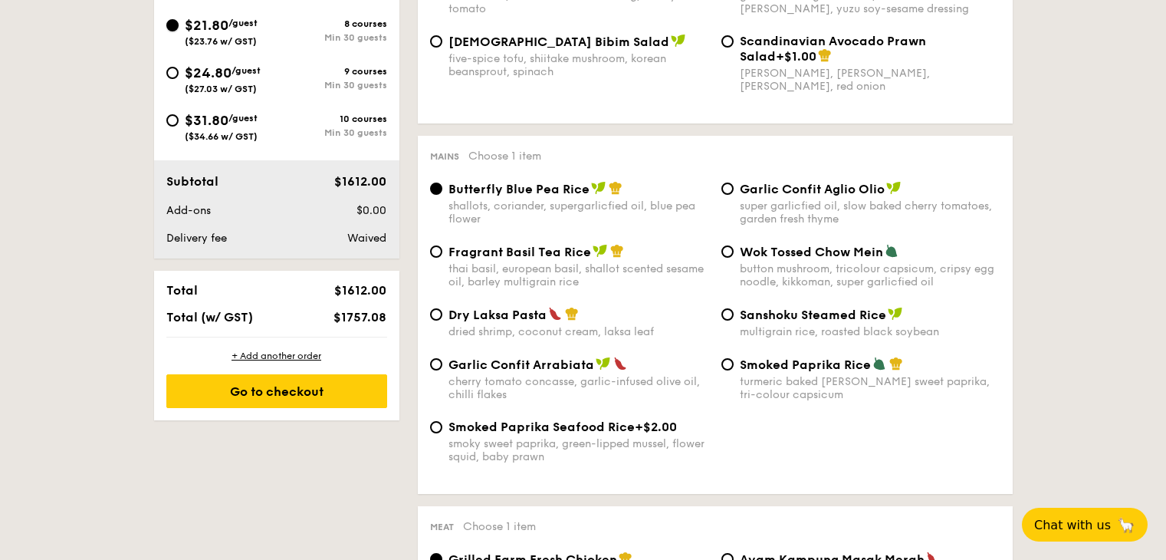
radio input "true"
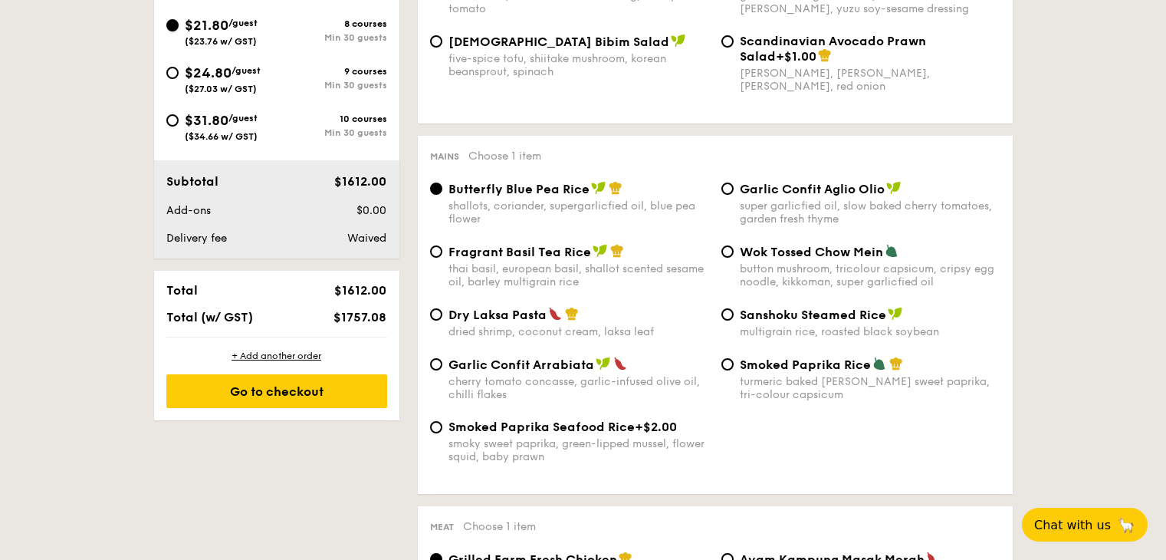
radio input "true"
click at [166, 19] on input "$21.80 /guest ($23.76 w/ GST) 8 courses Min 30 guests" at bounding box center [172, 25] width 12 height 12
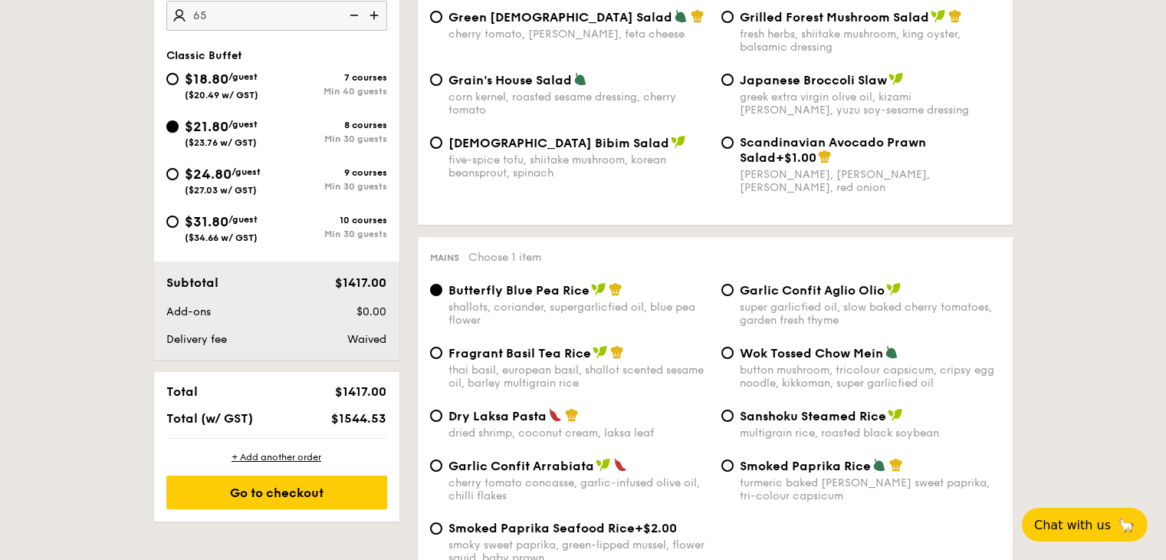
scroll to position [544, 0]
click at [169, 170] on input "$24.80 /guest ($27.03 w/ GST) 9 courses Min 30 guests" at bounding box center [172, 175] width 12 height 12
radio input "true"
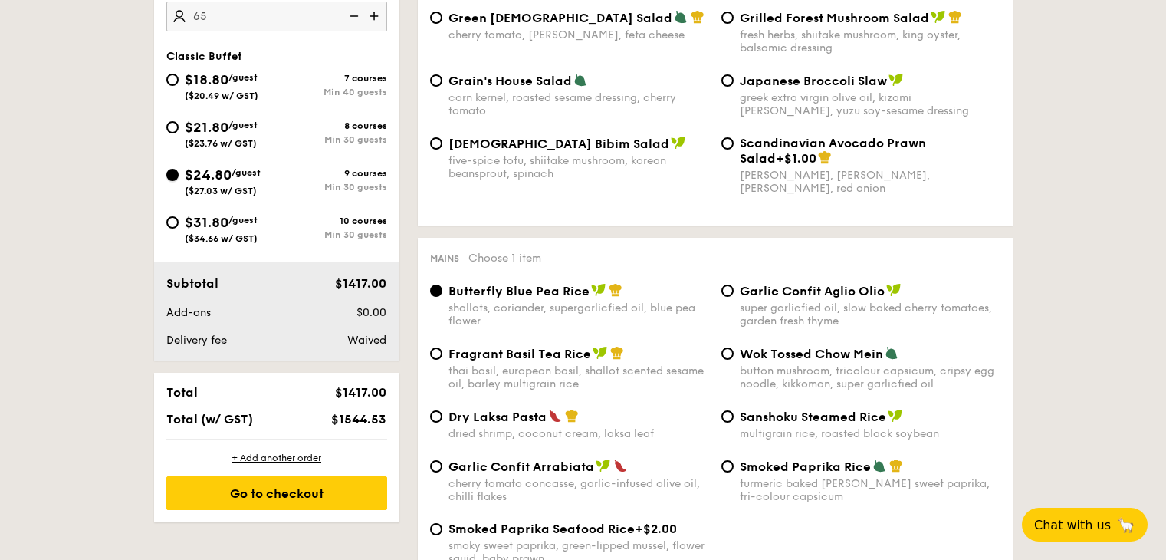
radio input "true"
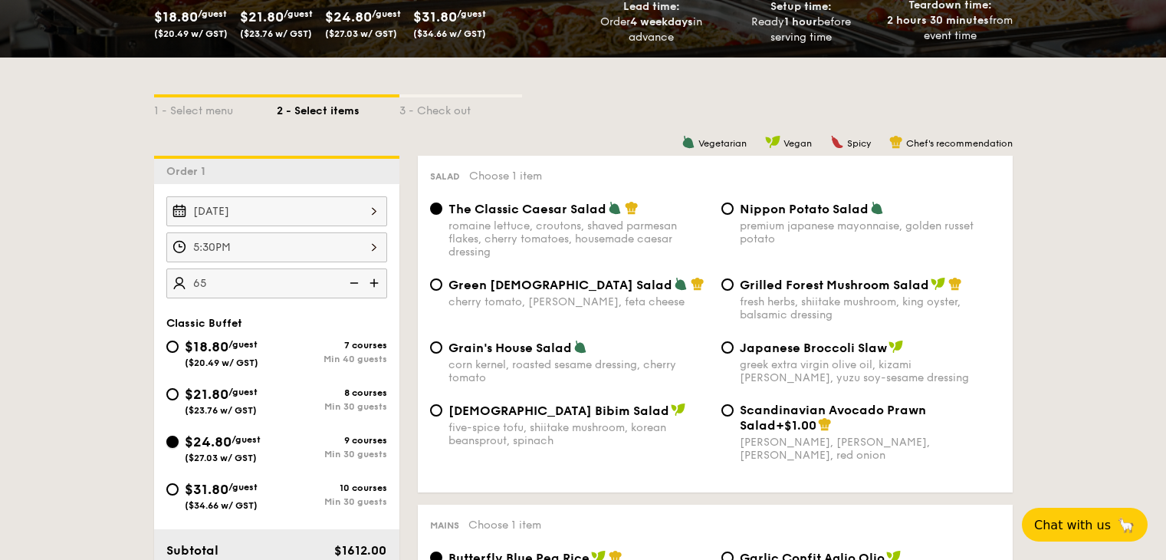
scroll to position [291, 0]
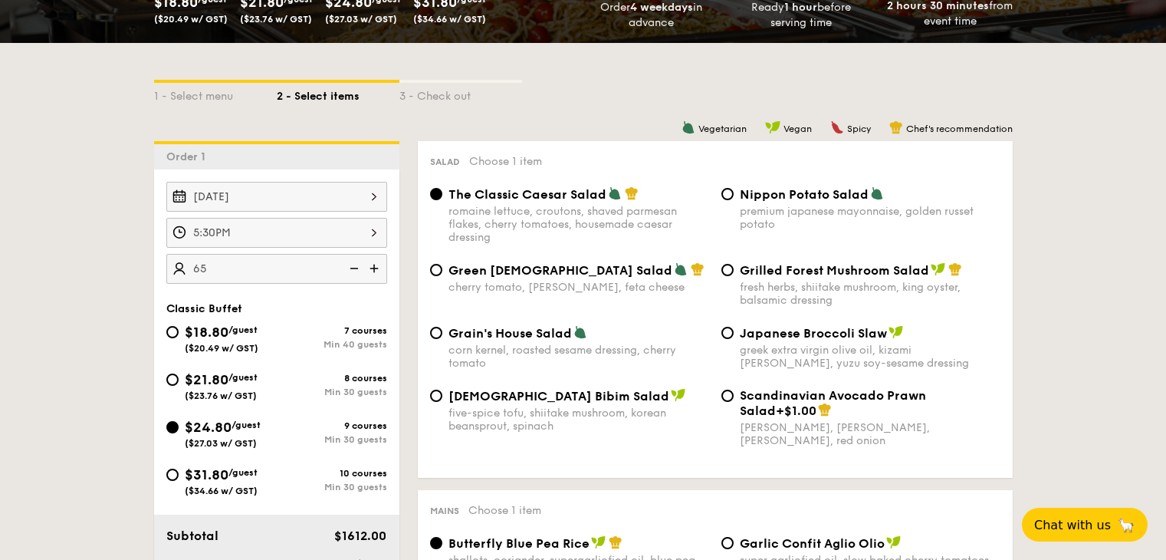
click at [445, 270] on div "Green Goddess Salad cherry tomato, [PERSON_NAME], feta cheese" at bounding box center [569, 277] width 291 height 31
click at [436, 272] on input "Green Goddess Salad cherry tomato, [PERSON_NAME], feta cheese" at bounding box center [436, 270] width 12 height 12
radio input "true"
click at [436, 196] on input "The Classic Caesar Salad romaine lettuce, croutons, shaved parmesan flakes, che…" at bounding box center [436, 194] width 12 height 12
radio input "true"
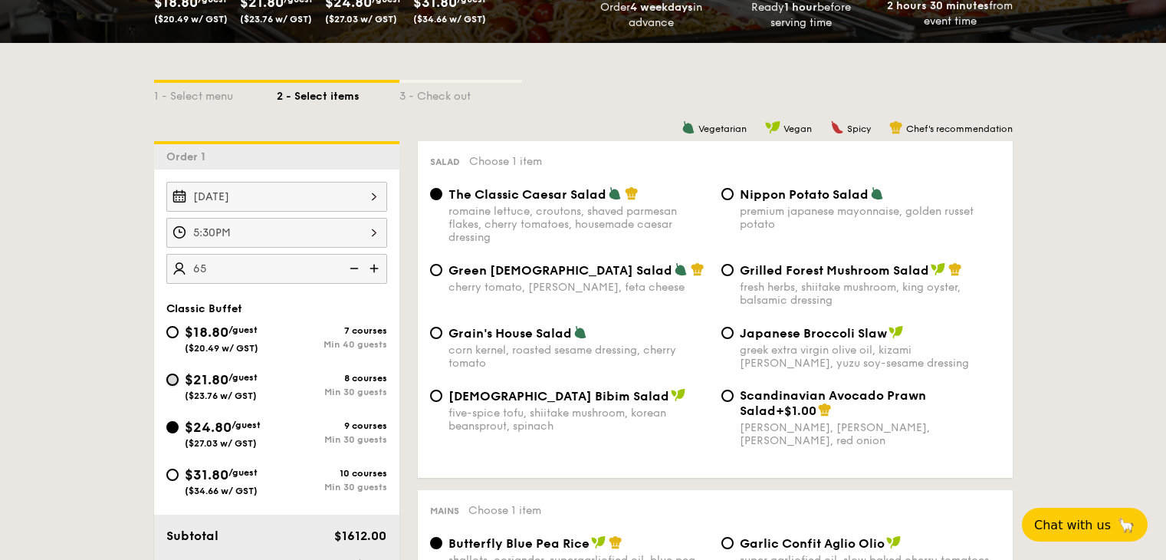
click at [169, 380] on input "$21.80 /guest ($23.76 w/ GST) 8 courses Min 30 guests" at bounding box center [172, 379] width 12 height 12
radio input "true"
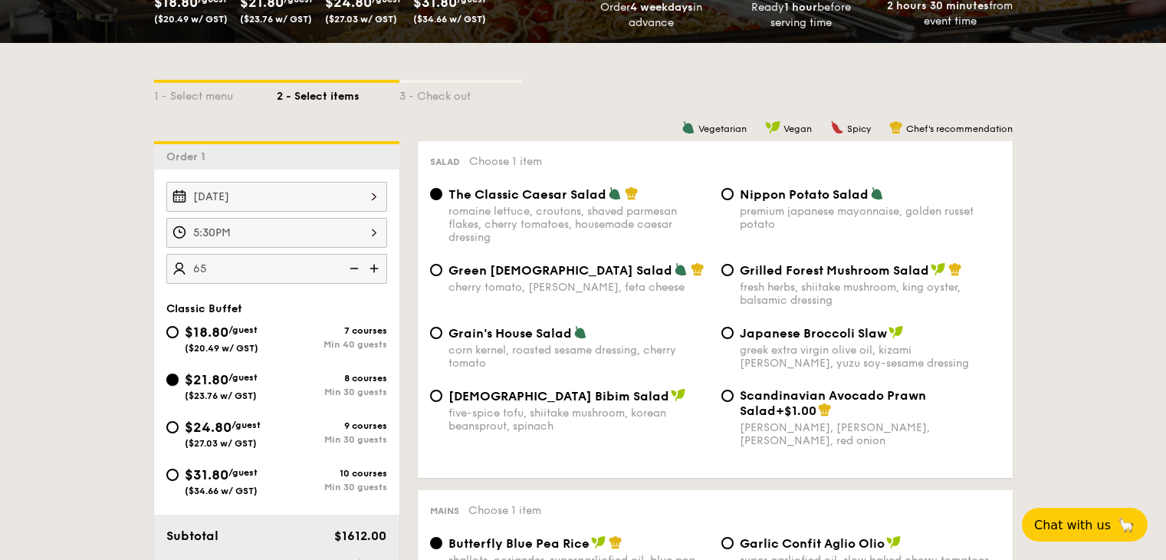
radio input "true"
click at [169, 431] on input "$24.80 /guest ($27.03 w/ GST) 9 courses Min 30 guests" at bounding box center [172, 427] width 12 height 12
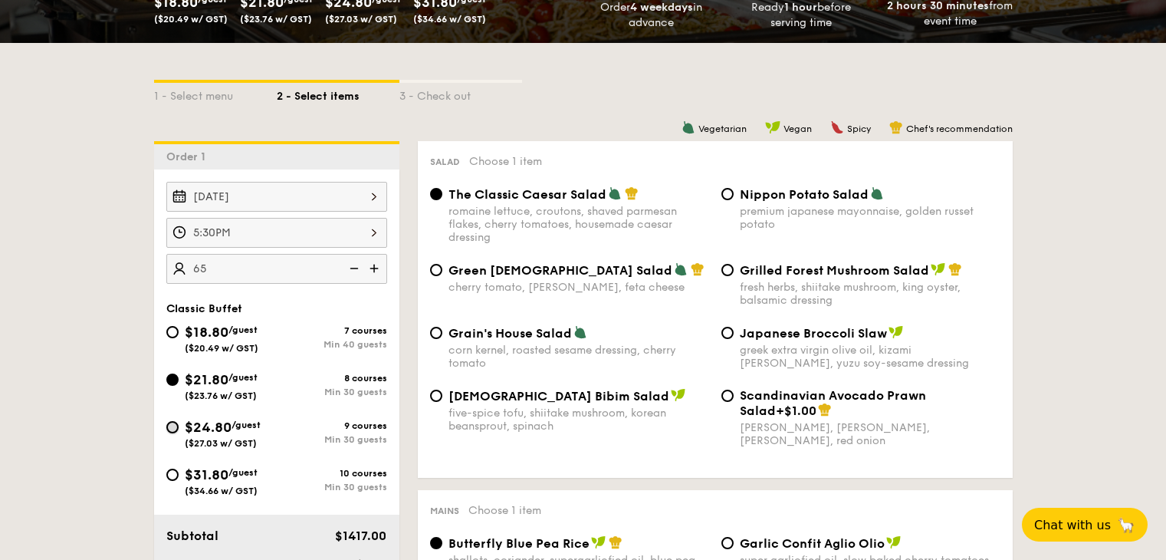
radio input "true"
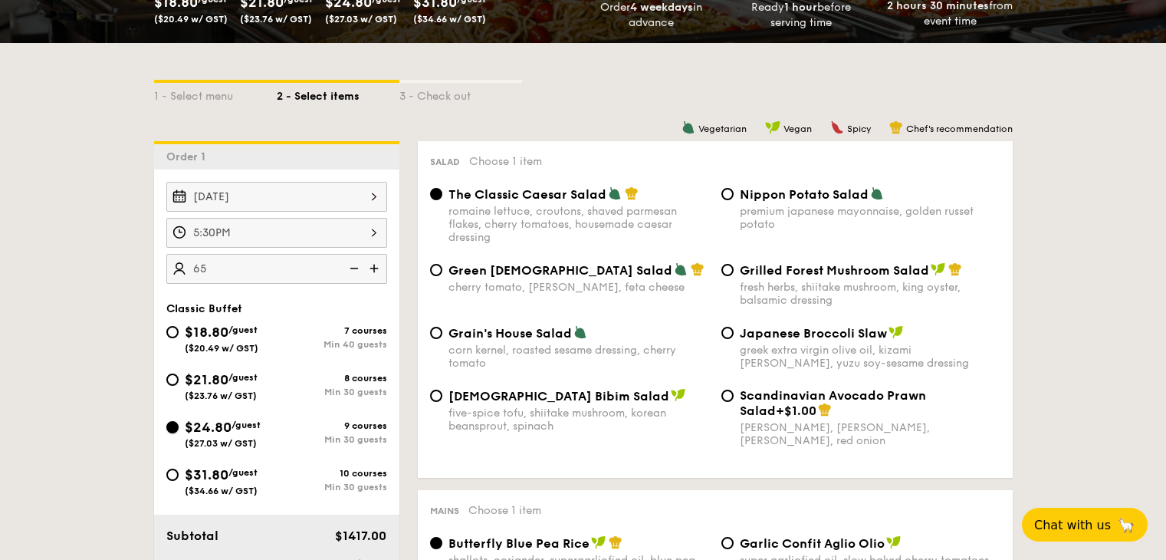
radio input "true"
click at [166, 469] on input "$31.80 /guest ($34.66 w/ GST) 10 courses Min 30 guests" at bounding box center [172, 475] width 12 height 12
radio input "true"
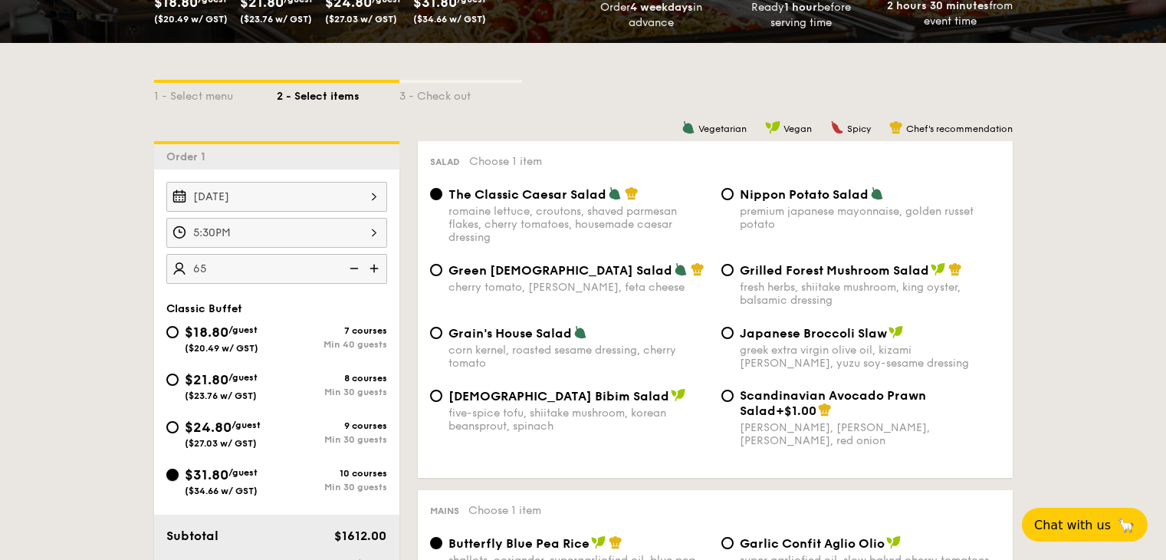
radio input "true"
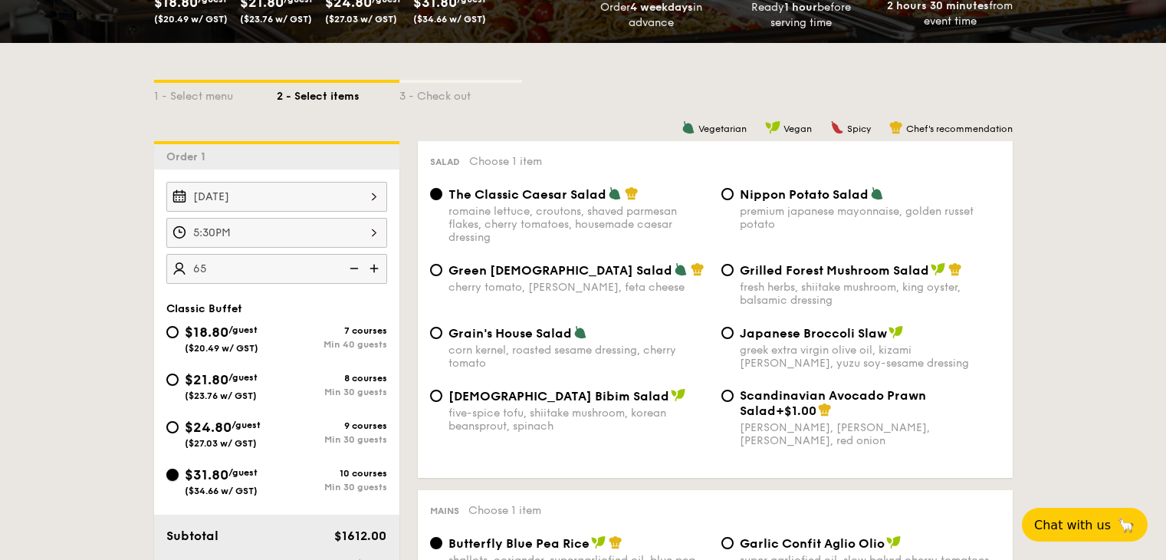
radio input "true"
click at [166, 469] on input "$31.80 /guest ($34.66 w/ GST) 10 courses Min 30 guests" at bounding box center [172, 475] width 12 height 12
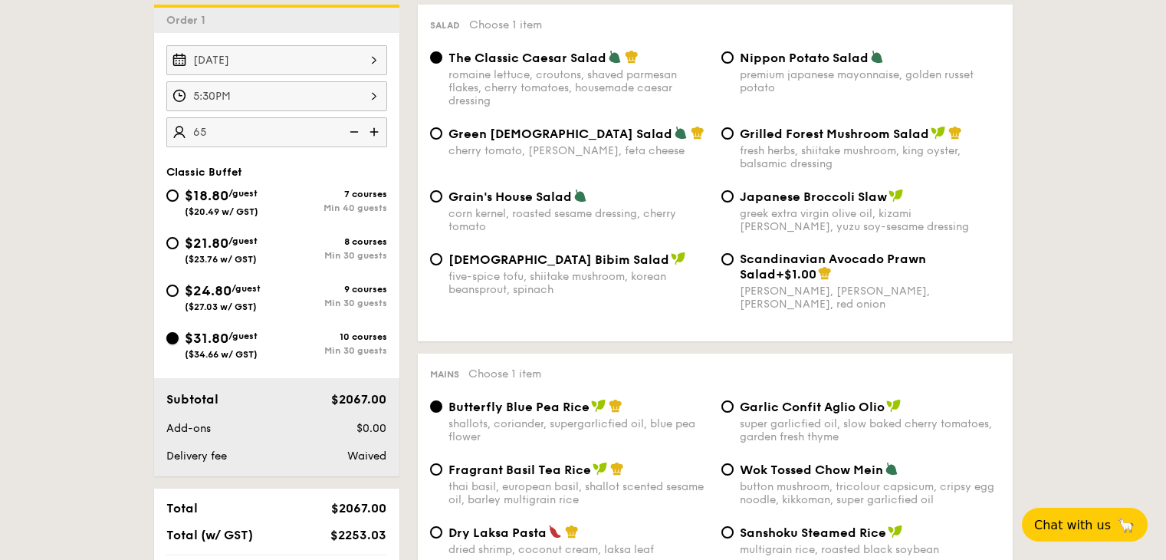
scroll to position [419, 0]
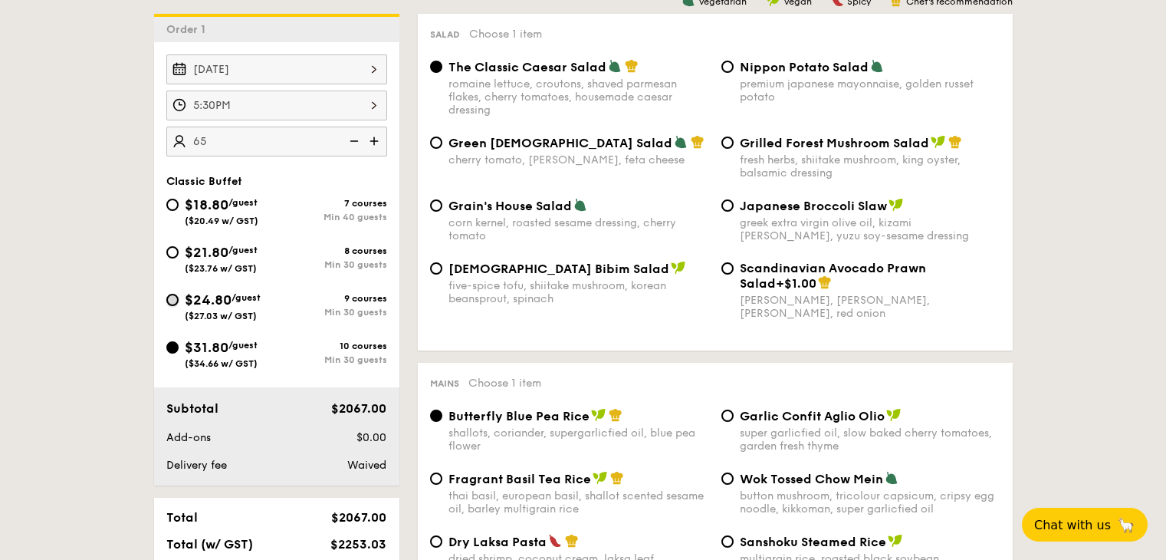
click at [169, 304] on input "$24.80 /guest ($27.03 w/ GST) 9 courses Min 30 guests" at bounding box center [172, 300] width 12 height 12
radio input "true"
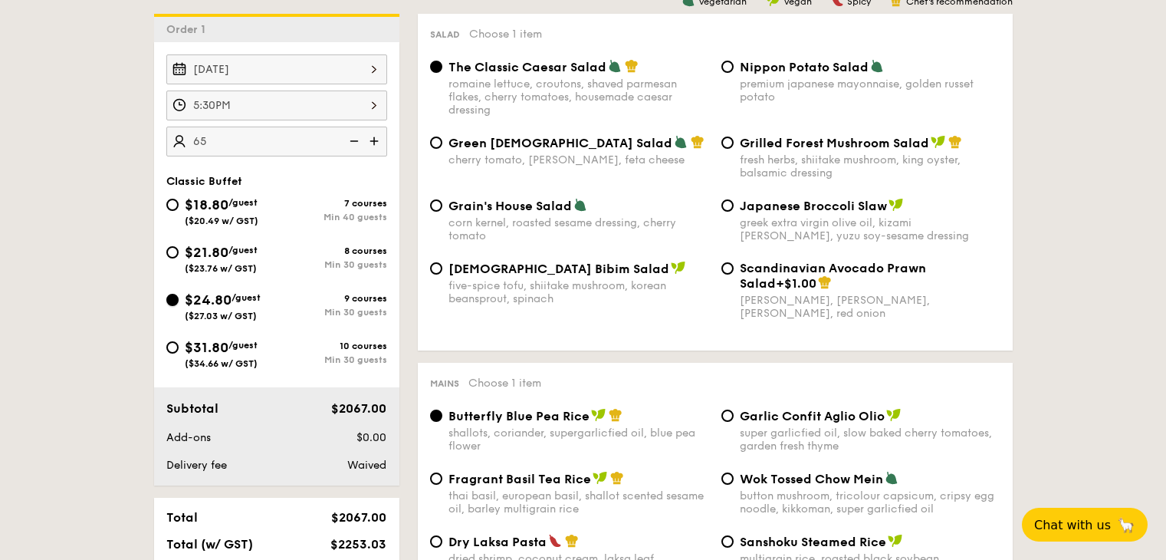
radio input "true"
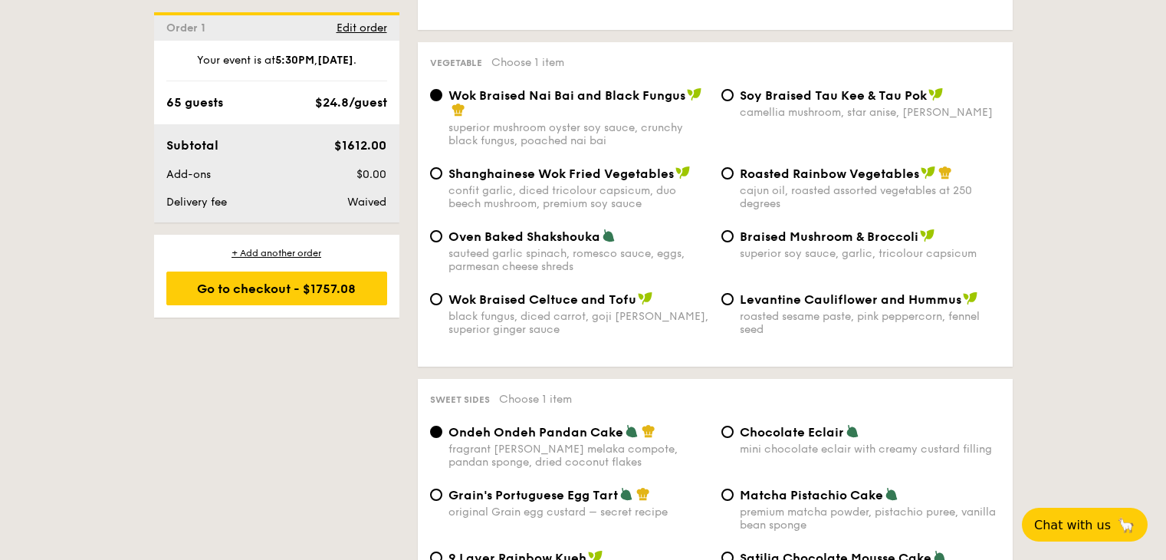
scroll to position [433, 0]
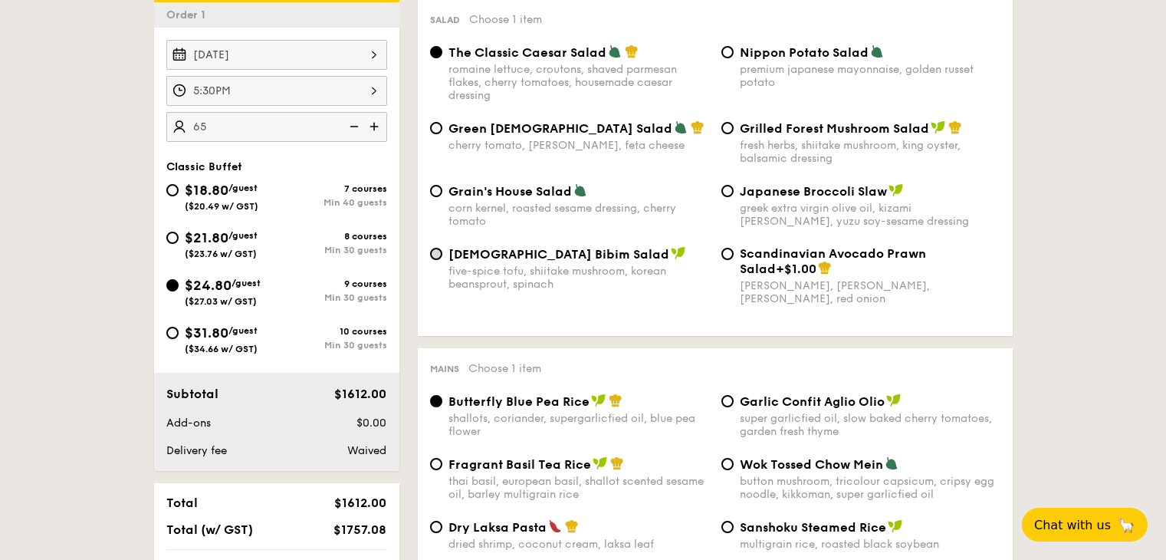
click at [166, 327] on input "$31.80 /guest ($34.66 w/ GST) 10 courses Min 30 guests" at bounding box center [172, 333] width 12 height 12
radio input "true"
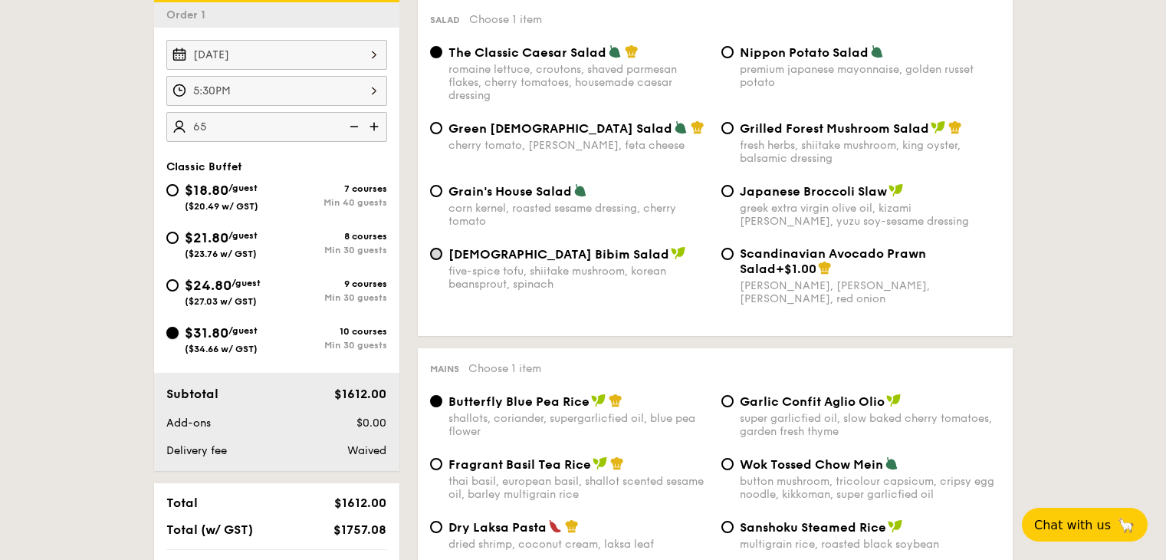
radio input "true"
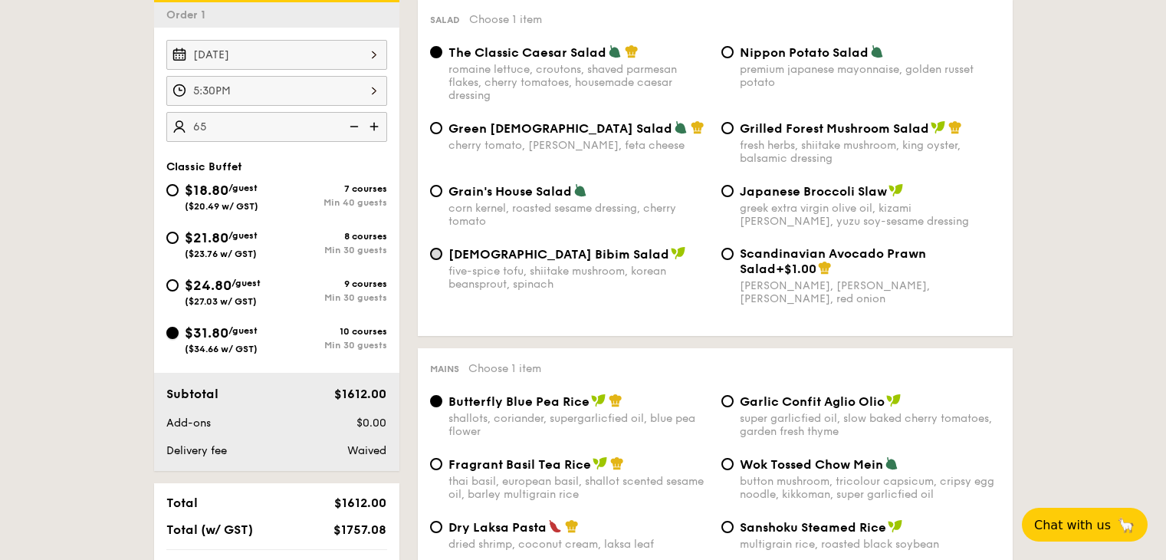
click at [166, 327] on input "$31.80 /guest ($34.66 w/ GST) 10 courses Min 30 guests" at bounding box center [172, 333] width 12 height 12
click at [174, 291] on div "$24.80 /guest ($27.03 w/ GST)" at bounding box center [221, 291] width 110 height 32
click at [174, 291] on input "$24.80 /guest ($27.03 w/ GST) 9 courses Min 30 guests" at bounding box center [172, 285] width 12 height 12
radio input "true"
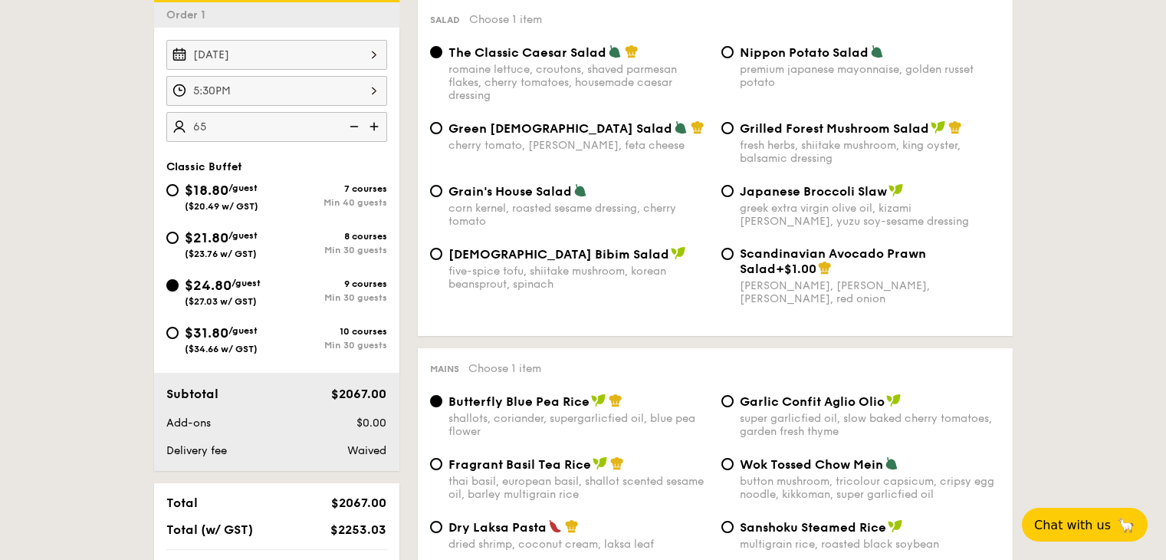
radio input "true"
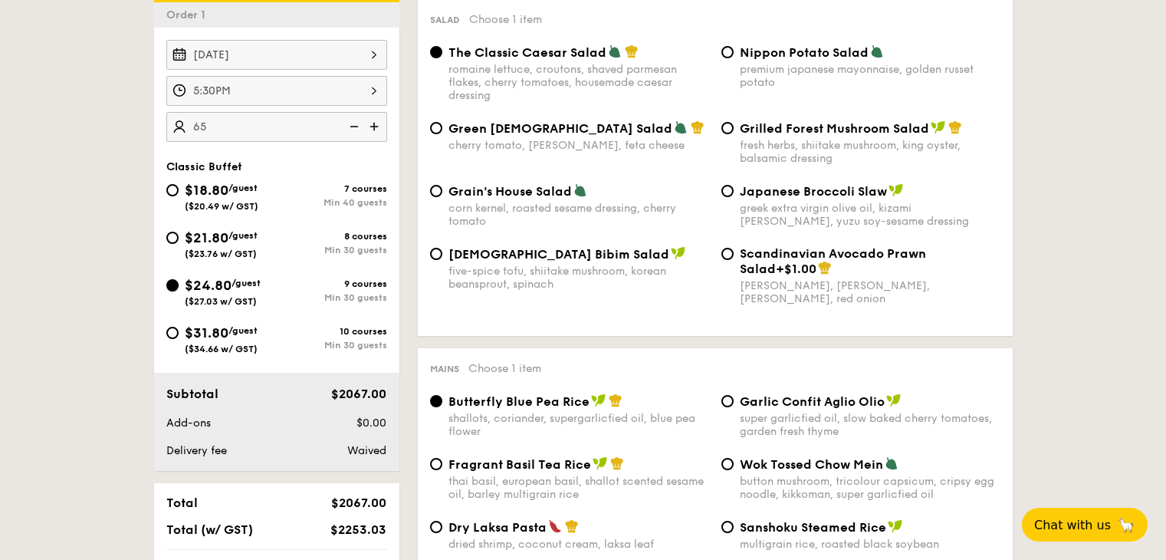
radio input "true"
click at [173, 291] on div "$24.80 /guest ($27.03 w/ GST)" at bounding box center [221, 291] width 110 height 32
click at [173, 291] on input "$24.80 /guest ($27.03 w/ GST) 9 courses Min 30 guests" at bounding box center [172, 285] width 12 height 12
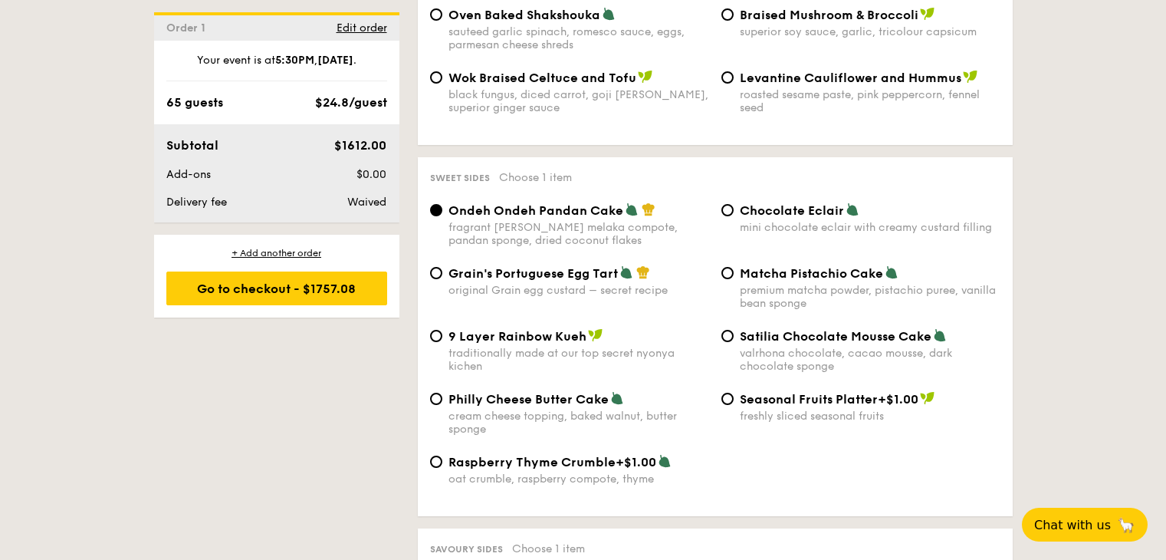
scroll to position [2143, 0]
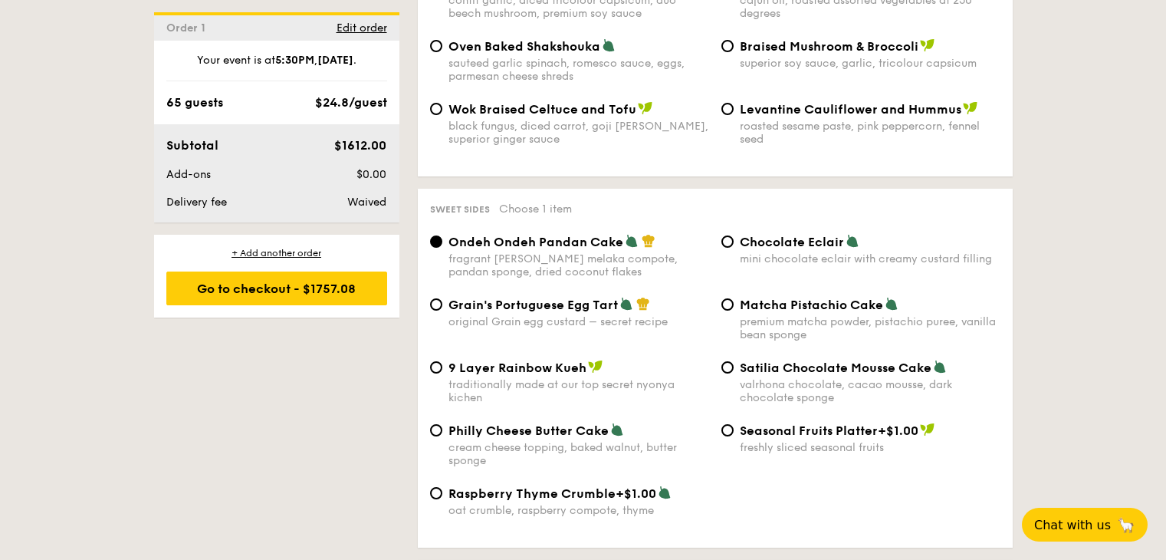
drag, startPoint x: 694, startPoint y: 288, endPoint x: 495, endPoint y: 275, distance: 199.1
click at [495, 297] on div "Grain's Portuguese Egg Tart original Grain egg custard – secret recipe" at bounding box center [579, 312] width 261 height 31
copy div "Portuguese Egg Tart original Grain egg custard – secret recipe"
click at [449, 298] on span "Grain's Portuguese Egg Tart" at bounding box center [533, 305] width 169 height 15
click at [442, 298] on input "Grain's Portuguese Egg Tart original Grain egg custard – secret recipe" at bounding box center [436, 304] width 12 height 12
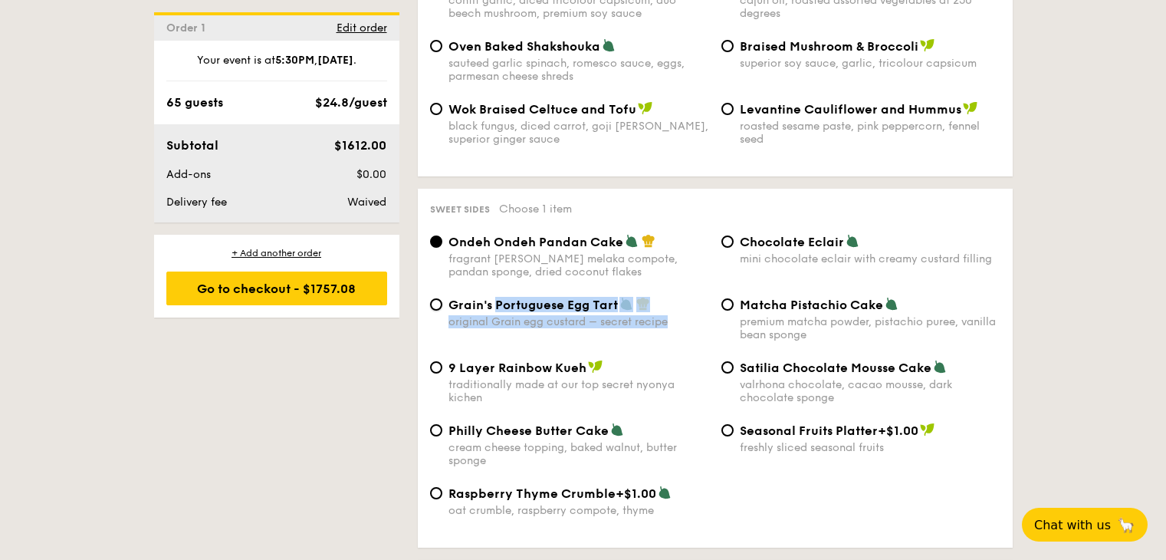
radio input "true"
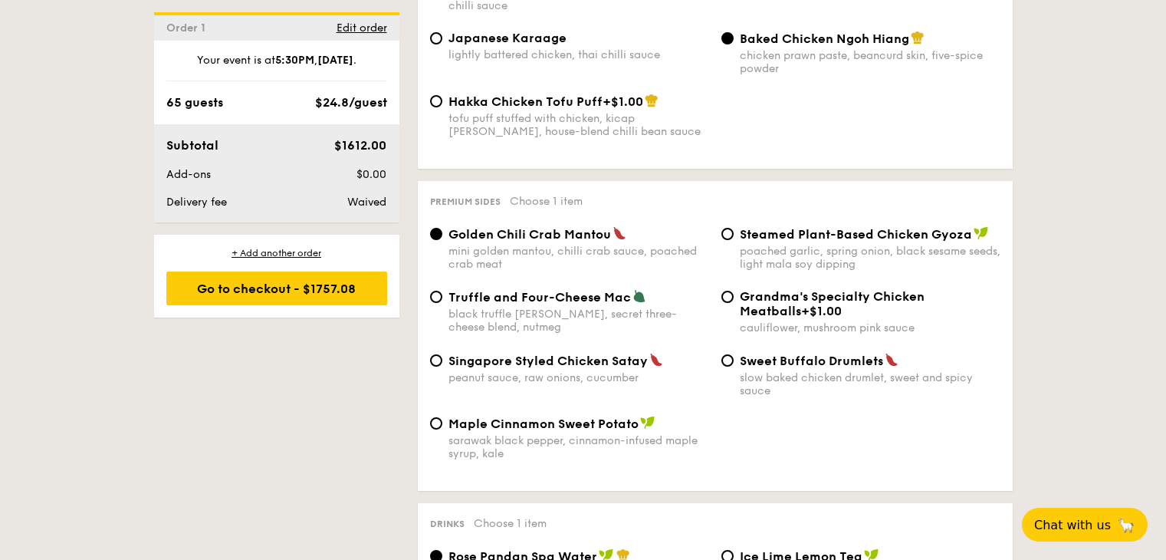
scroll to position [2834, 0]
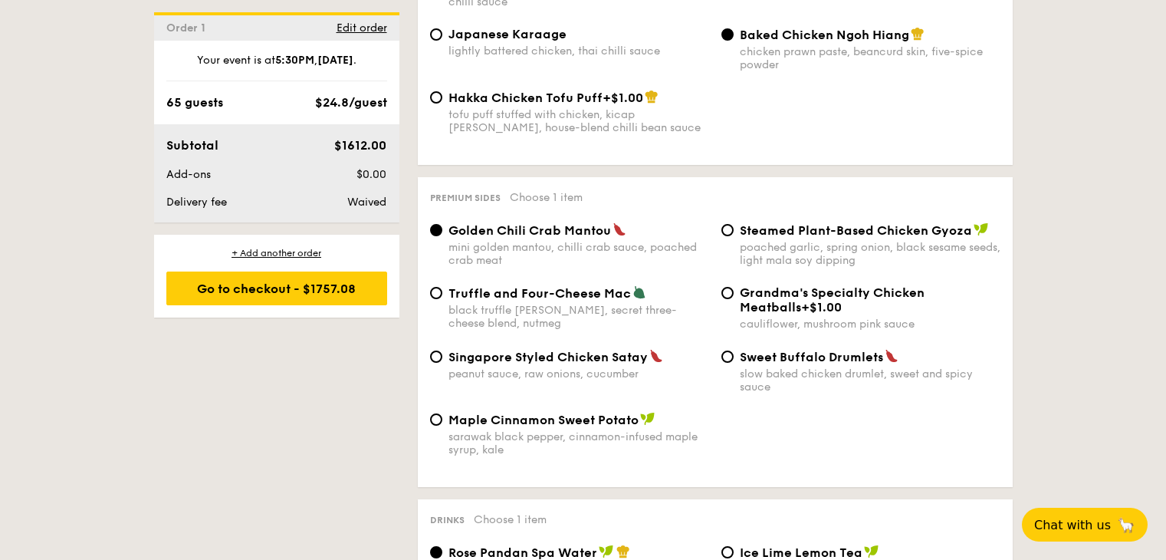
click at [434, 366] on label "Singapore Styled Chicken Satay peanut sauce, raw onions, cucumber" at bounding box center [569, 373] width 279 height 15
click at [434, 350] on input "Singapore Styled Chicken Satay peanut sauce, raw onions, cucumber" at bounding box center [436, 356] width 12 height 12
radio input "true"
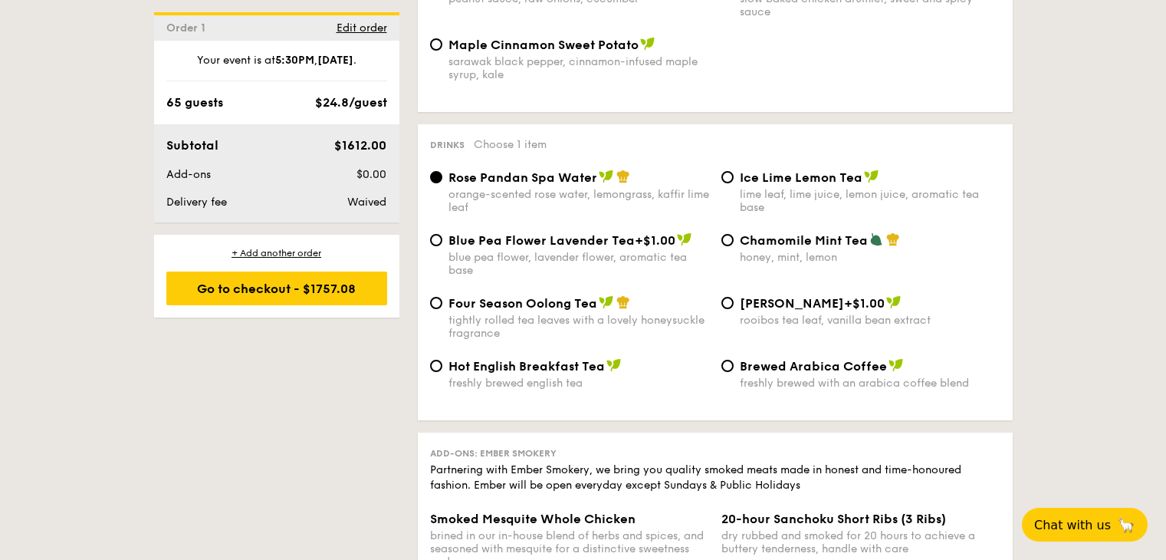
scroll to position [3209, 0]
